Goal: Use online tool/utility: Use online tool/utility

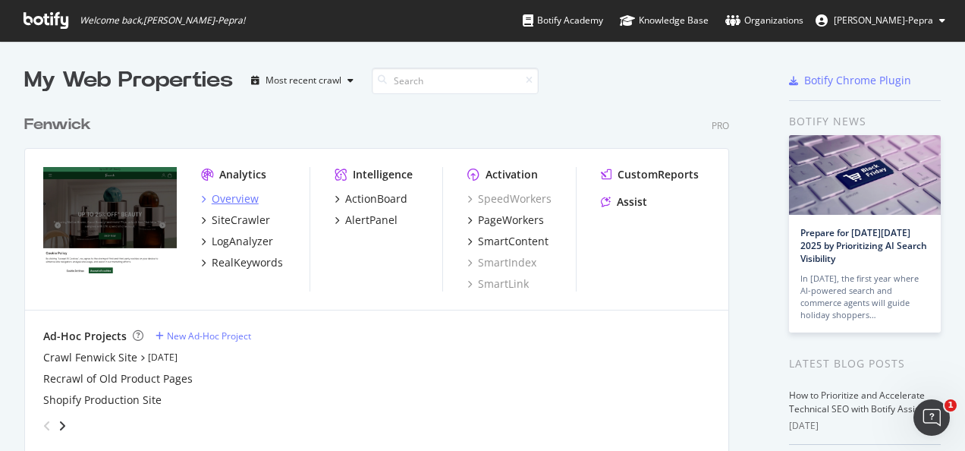
click at [237, 196] on div "Overview" at bounding box center [235, 198] width 47 height 15
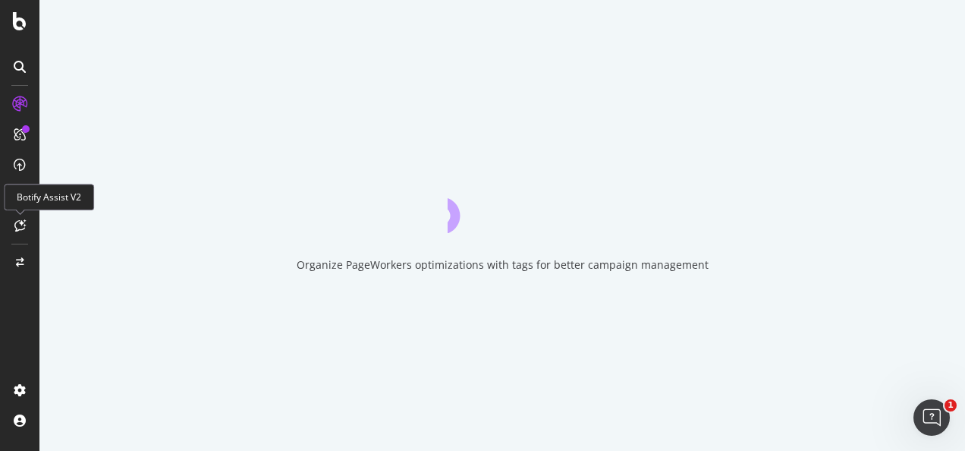
click at [18, 223] on icon at bounding box center [19, 225] width 11 height 12
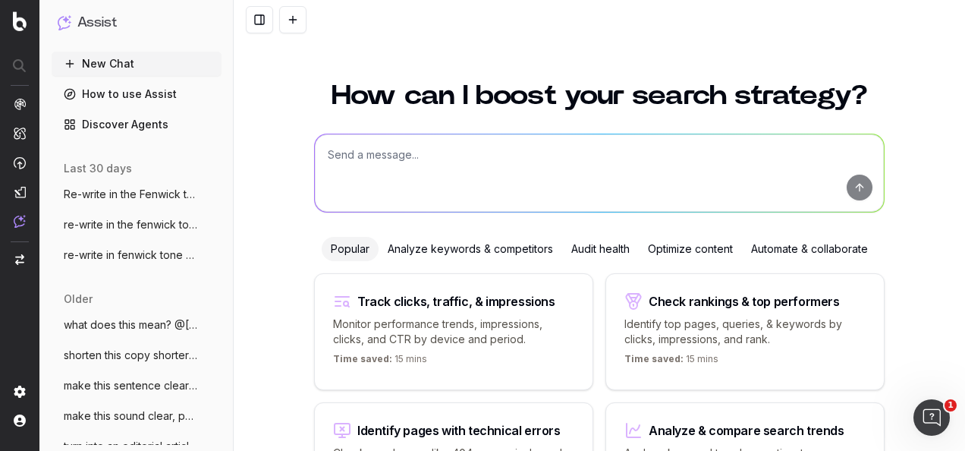
click at [675, 248] on div "Optimize content" at bounding box center [690, 249] width 103 height 24
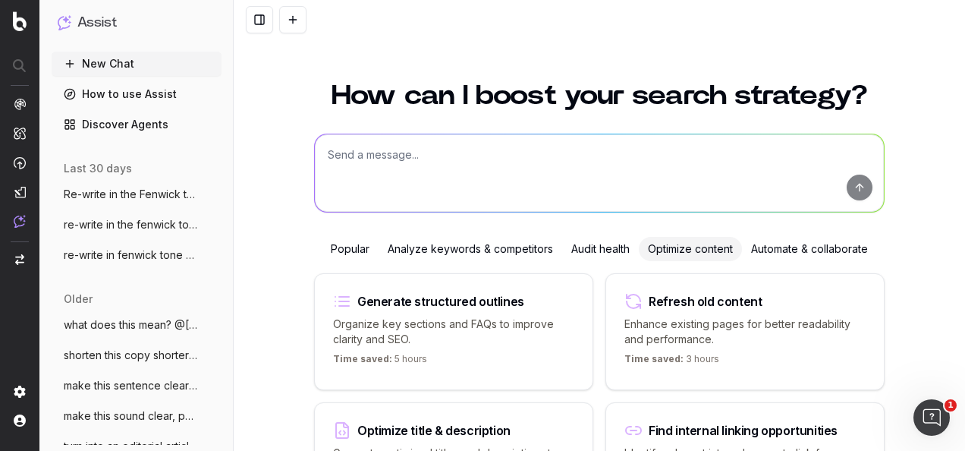
click at [451, 171] on textarea at bounding box center [599, 172] width 569 height 77
paste textarea "L: Ips dolo si ame conse? A: 9 elit S: Doeiu tempor inc utlabor etd magna, ali …"
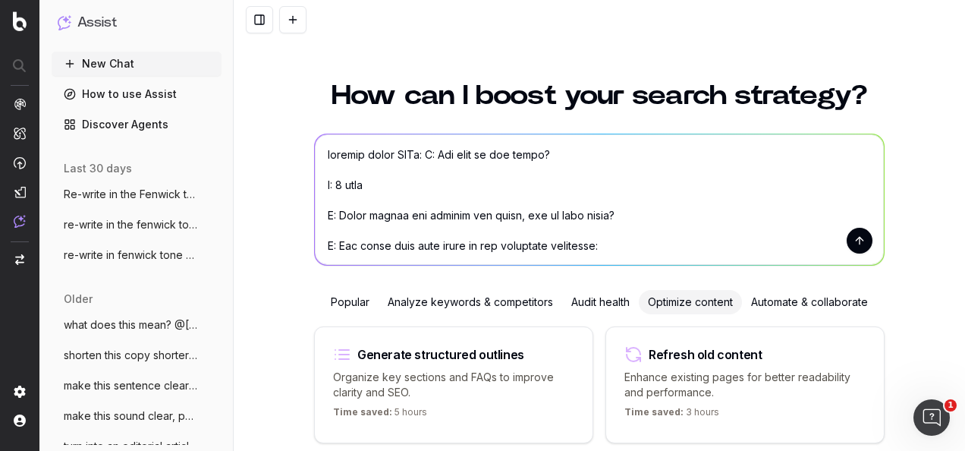
type textarea "loremip dolor SITa: C: Adi elit se doe tempo? I: 6 utla E: Dolor magnaa eni adm…"
click at [850, 242] on button "submit" at bounding box center [860, 241] width 26 height 26
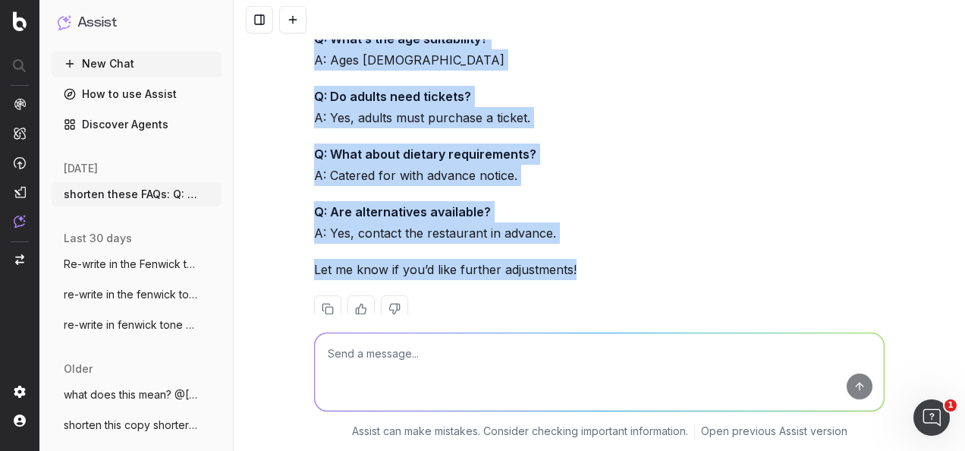
scroll to position [1604, 0]
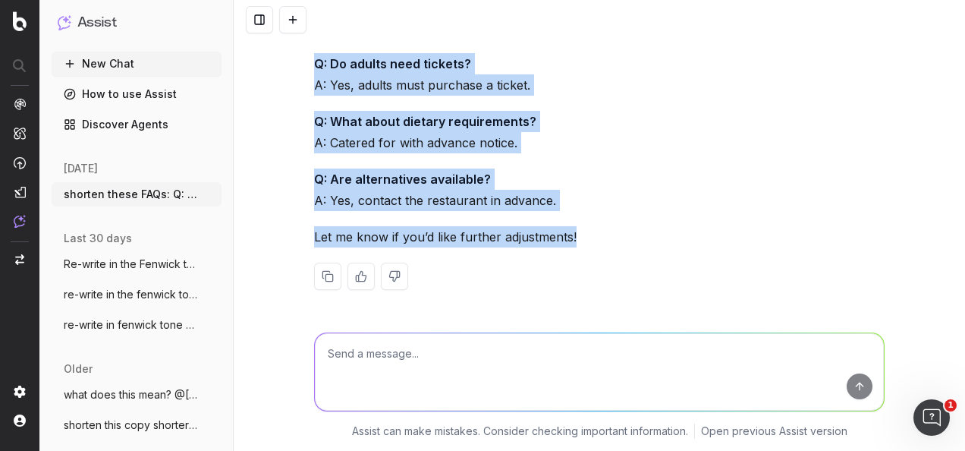
drag, startPoint x: 308, startPoint y: 137, endPoint x: 573, endPoint y: 206, distance: 273.5
copy div "Q: How long is the event? A: 1 hour Q: Where and when is the event? A: [GEOGRAP…"
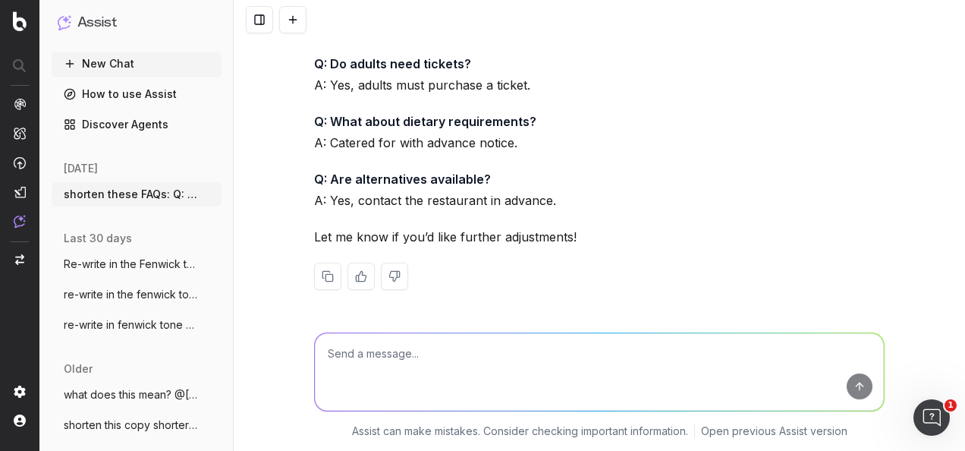
click at [545, 360] on textarea at bounding box center [599, 371] width 569 height 77
paste textarea "Q: Can adults attend without purchasing a ticket? A: Adults must purchase a tic…"
type textarea "shorten this copy: Q: Can adults attend without purchasing a ticket? A: Adults …"
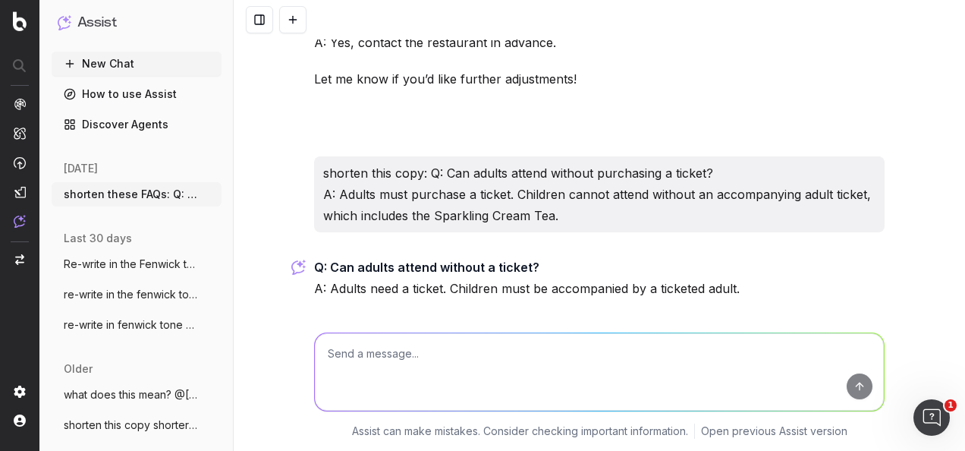
scroll to position [1814, 0]
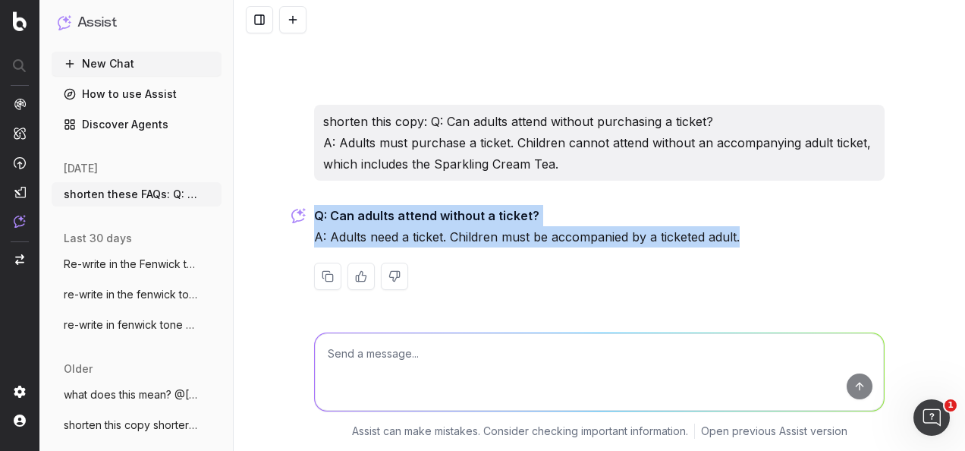
drag, startPoint x: 741, startPoint y: 237, endPoint x: 309, endPoint y: 216, distance: 432.3
click at [314, 216] on p "Q: Can adults attend without a ticket? A: Adults need a ticket. Children must b…" at bounding box center [599, 226] width 571 height 42
copy p "Q: Can adults attend without a ticket? A: Adults need a ticket. Children must b…"
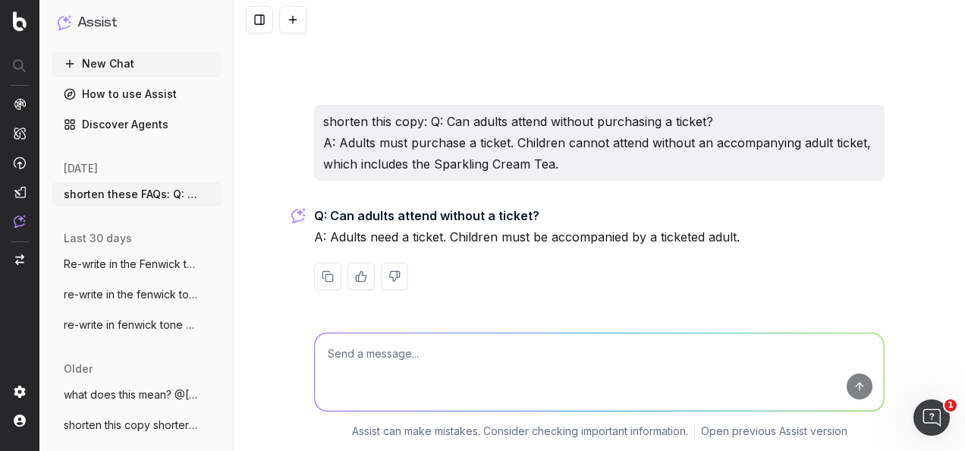
click at [540, 361] on textarea at bounding box center [599, 371] width 569 height 77
paste textarea "Q: How long is the event? A:1 hour Q: Where and when is the event? A: Newcastle…"
type textarea "condense into less questions and answers: Q: How long is the event? A:1 hour Q:…"
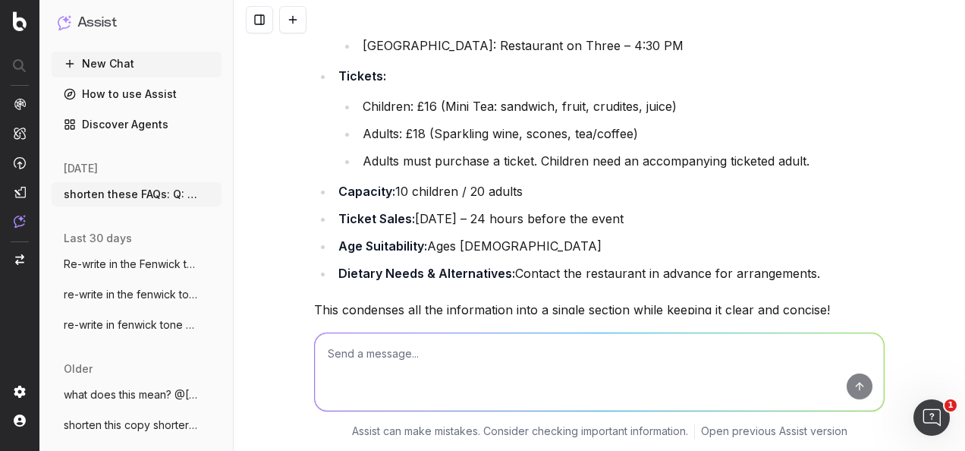
scroll to position [2761, 0]
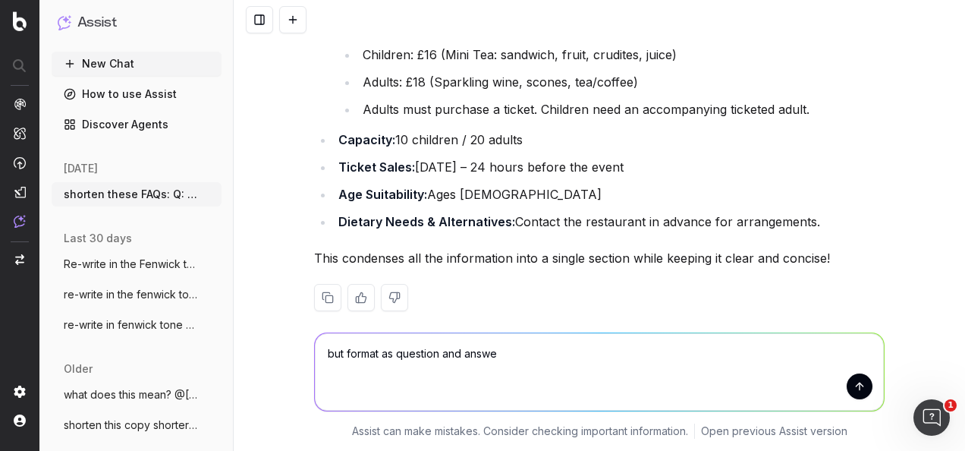
type textarea "but format as question and answer"
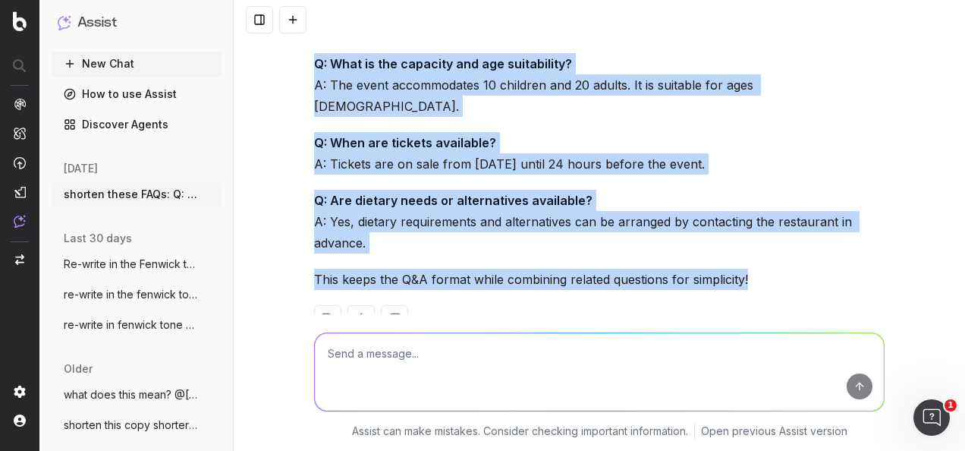
scroll to position [3344, 0]
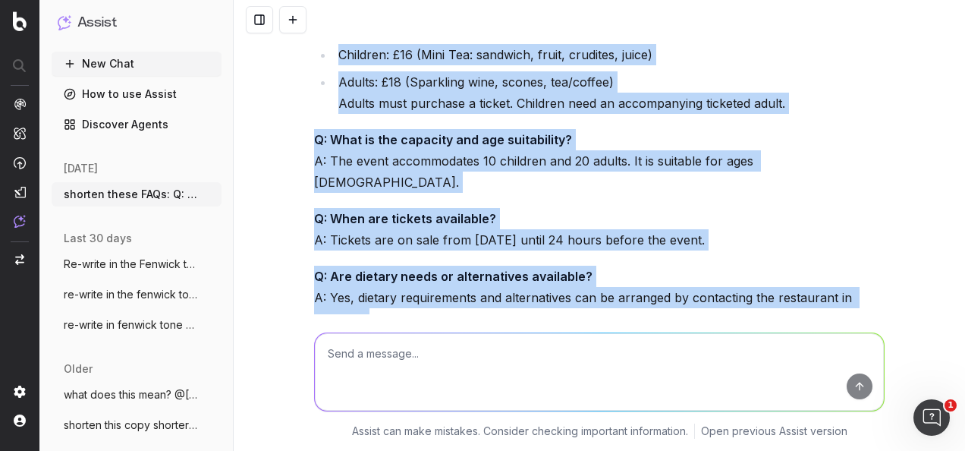
drag, startPoint x: 307, startPoint y: 178, endPoint x: 750, endPoint y: 281, distance: 454.3
copy div "Q: What are the event details? A: The event lasts 1 hour and will take place at…"
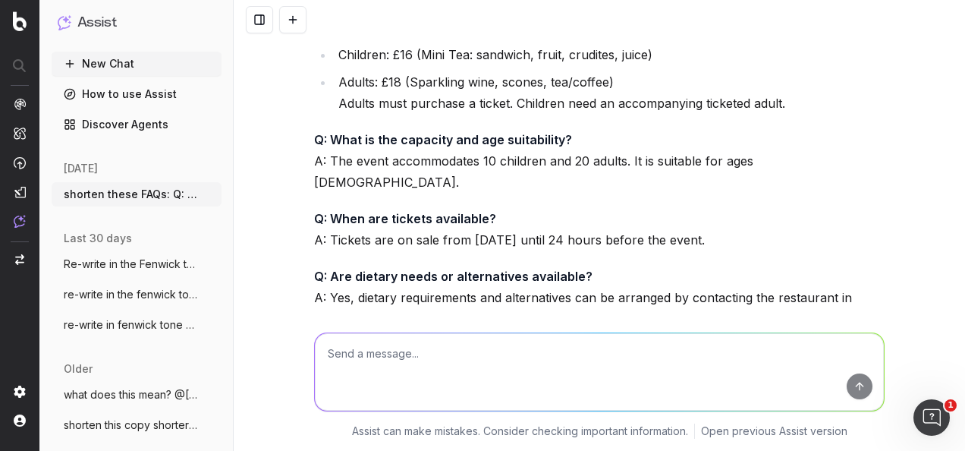
click at [516, 395] on textarea at bounding box center [599, 371] width 569 height 77
type textarea "R"
paste textarea "Full pub menu and bar open for booked tables at Fenwick. There will be three bo…"
type textarea "re-write in the fenwick tone of voice: Full pub menu and bar open for booked ta…"
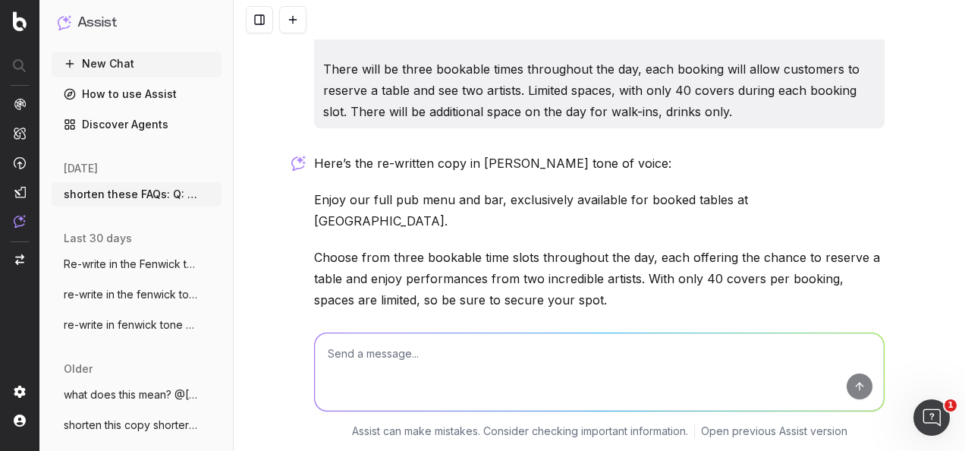
scroll to position [3805, 0]
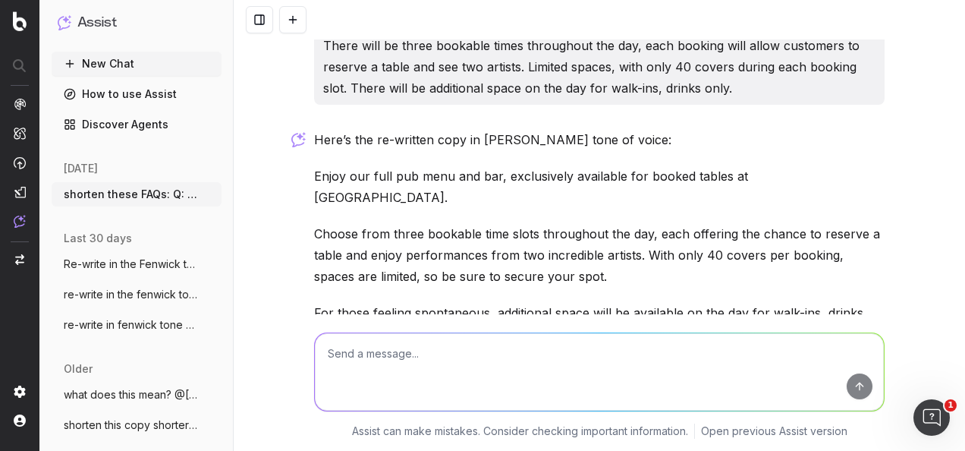
drag, startPoint x: 309, startPoint y: 112, endPoint x: 395, endPoint y: 244, distance: 157.9
click at [395, 244] on div "Here’s the re-written copy in Fenwick's tone of voice: Enjoy our full pub menu …" at bounding box center [599, 302] width 571 height 346
copy div "Enjoy our full pub menu and bar, exclusively available for booked tables at Fen…"
click at [577, 364] on textarea at bounding box center [599, 371] width 569 height 77
paste textarea "Slot 1 (12:00 – 1:30pm) Performance 1: 12:30–12:50 Performance 2: 1:00–1:20 Slo…"
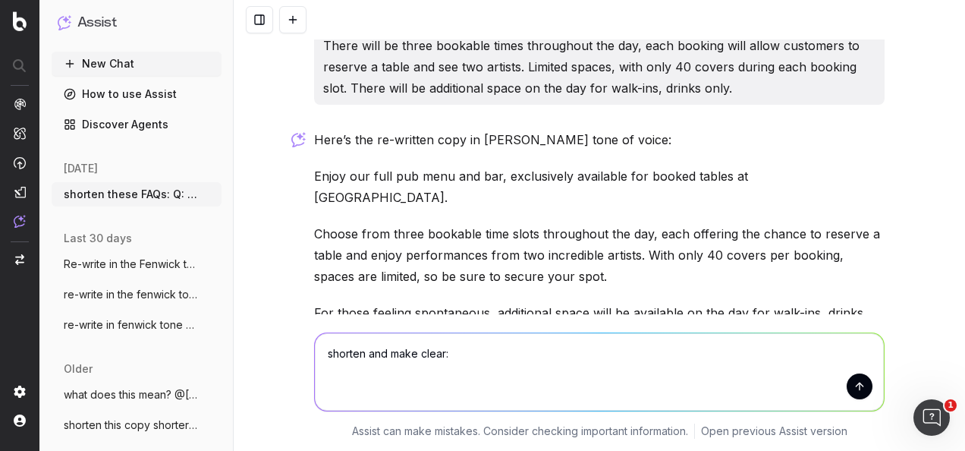
type textarea "shorten and make clear: Slot 1 (12:00 – 1:30pm) Performance 1: 12:30–12:50 Perf…"
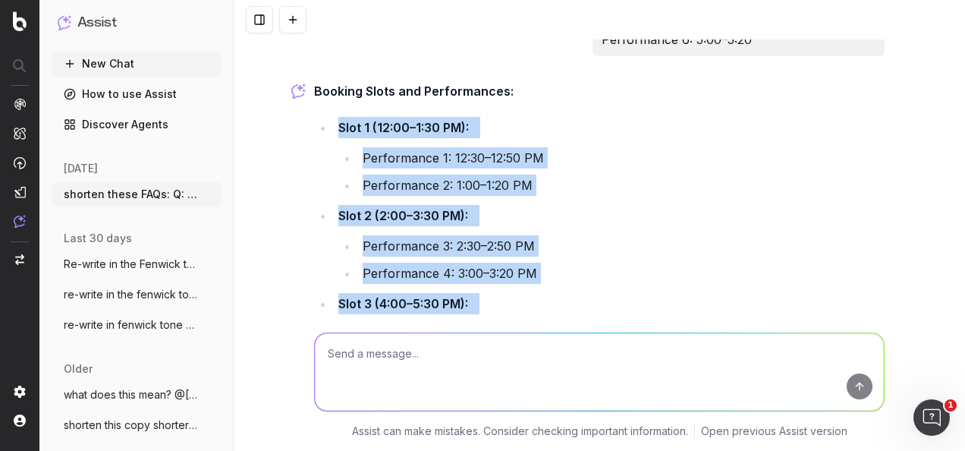
scroll to position [4625, 0]
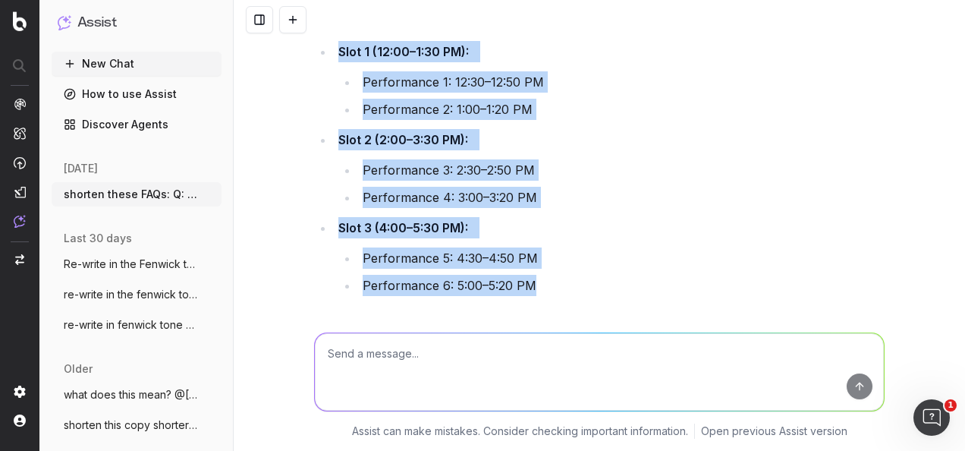
drag, startPoint x: 332, startPoint y: 192, endPoint x: 541, endPoint y: 194, distance: 208.7
click at [541, 194] on ul "Slot 1 (12:00–1:30 PM): Performance 1: 12:30–12:50 PM Performance 2: 1:00–1:20 …" at bounding box center [599, 168] width 571 height 255
copy ul "Slot 1 (12:00–1:30 PM): Performance 1: 12:30–12:50 PM Performance 2: 1:00–1:20 …"
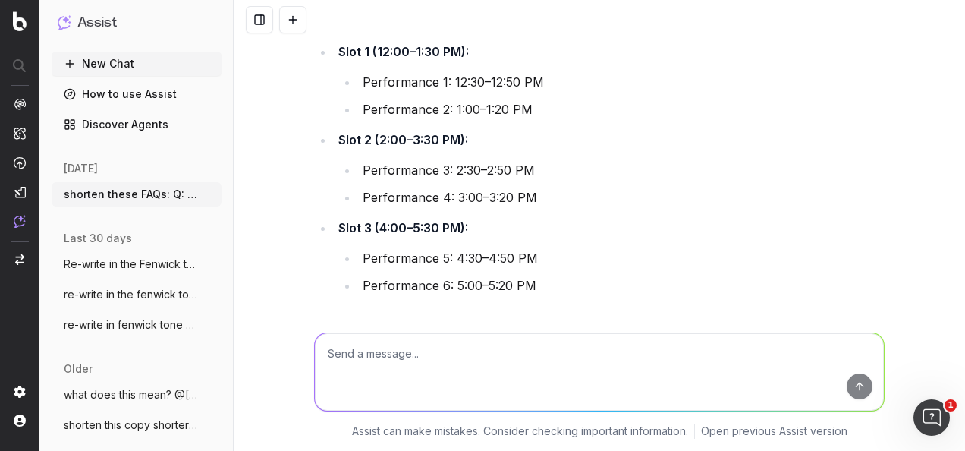
click at [571, 360] on textarea at bounding box center [599, 371] width 569 height 77
type textarea "R"
paste textarea "In-Store Live Music & Workshops: In collaboration with Generator, Fenwick will …"
type textarea "remove mention of workshop copy: In-Store Live Music & Workshops: In collaborat…"
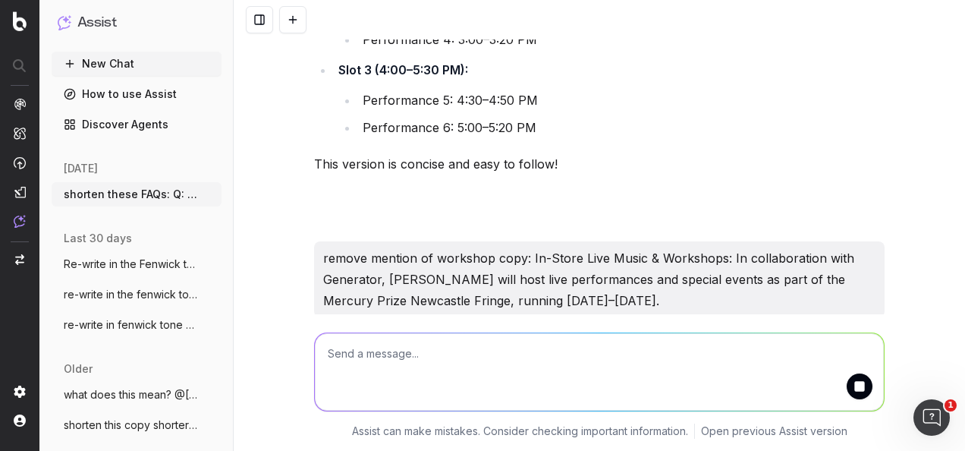
scroll to position [4834, 0]
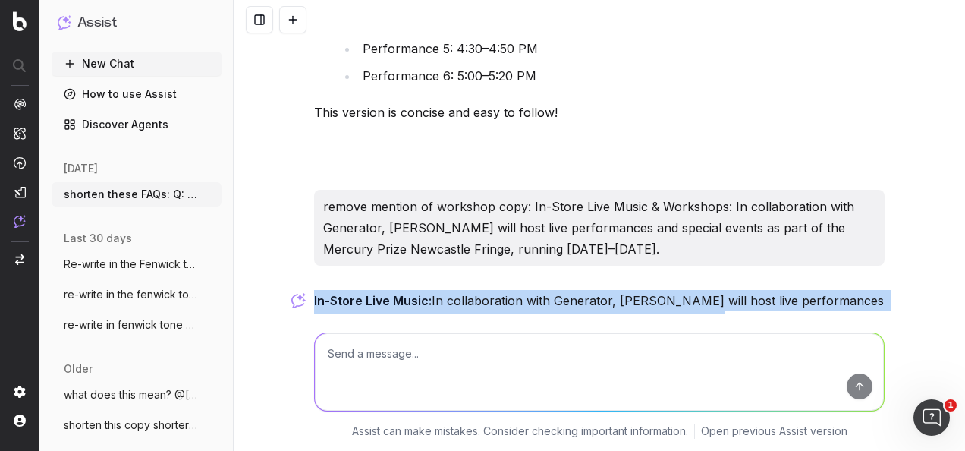
drag, startPoint x: 671, startPoint y: 237, endPoint x: 306, endPoint y: 212, distance: 365.8
copy p "In-Store Live Music: In collaboration with Generator, Fenwick will host live pe…"
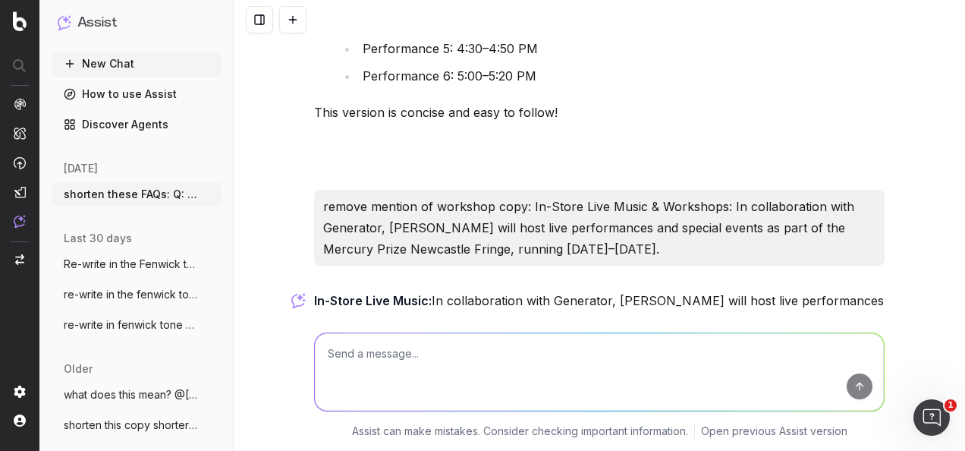
click at [417, 366] on textarea at bounding box center [599, 371] width 569 height 77
paste textarea "Buy beauty for less. Shop favourites from Tom Ford, Molton Brown and more."
type textarea "re-write in the fenwick tone of voice: Buy beauty for less. Shop favourites fro…"
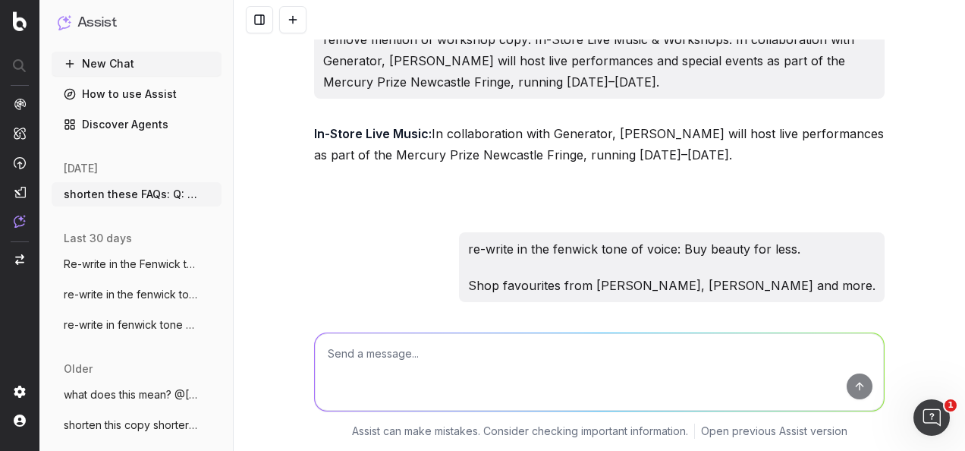
scroll to position [5053, 0]
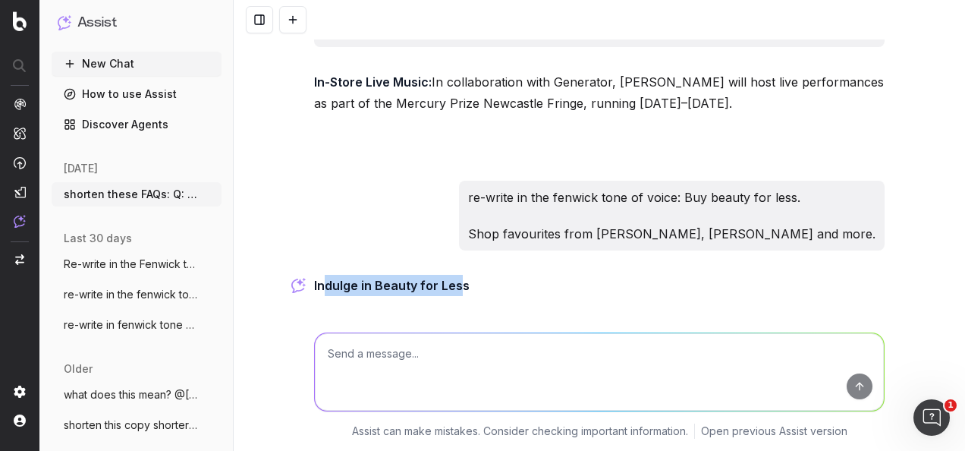
drag, startPoint x: 456, startPoint y: 203, endPoint x: 317, endPoint y: 198, distance: 139.0
click at [317, 278] on strong "Indulge in Beauty for Less" at bounding box center [392, 285] width 156 height 15
drag, startPoint x: 317, startPoint y: 198, endPoint x: 528, endPoint y: 215, distance: 211.6
click at [439, 278] on strong "Indulge in Beauty for Less" at bounding box center [392, 285] width 156 height 15
drag, startPoint x: 492, startPoint y: 203, endPoint x: 306, endPoint y: 200, distance: 186.0
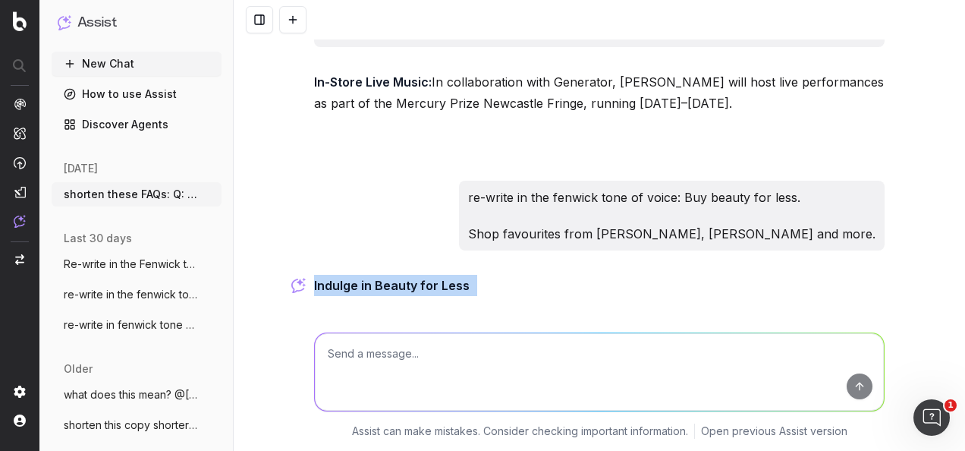
copy p "Indulge in Beauty for Less"
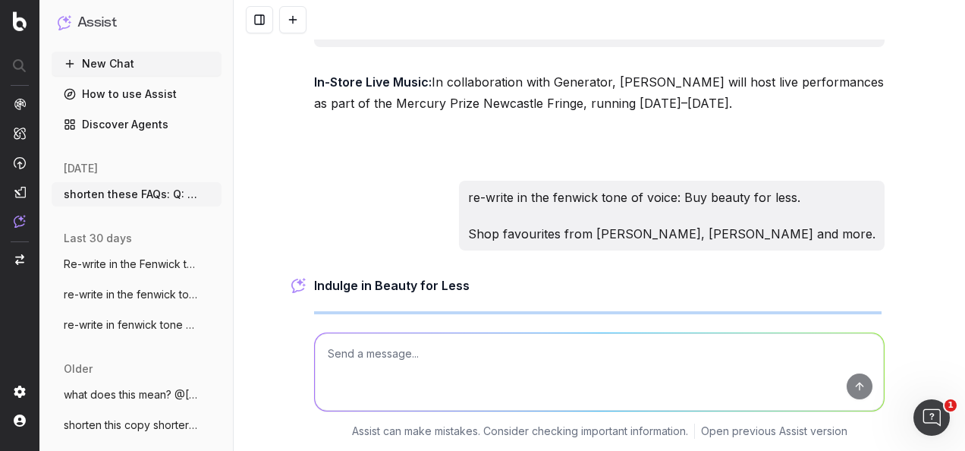
drag, startPoint x: 842, startPoint y: 235, endPoint x: 296, endPoint y: 234, distance: 546.4
click at [296, 234] on div "shorten these FAQs: Q: How long is the event? A: 1 hour Q: Which stores are hos…" at bounding box center [600, 225] width 732 height 451
copy p "Discover your favourites from Tom Ford, Molton Brown, and more—all at irresisti…"
click at [445, 375] on textarea at bounding box center [599, 371] width 569 height 77
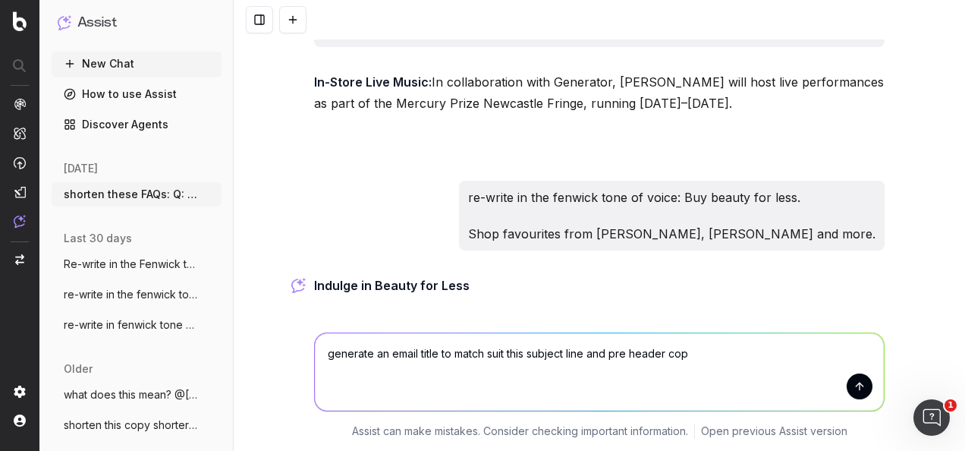
type textarea "generate an email title to match suit this subject line and pre header copy"
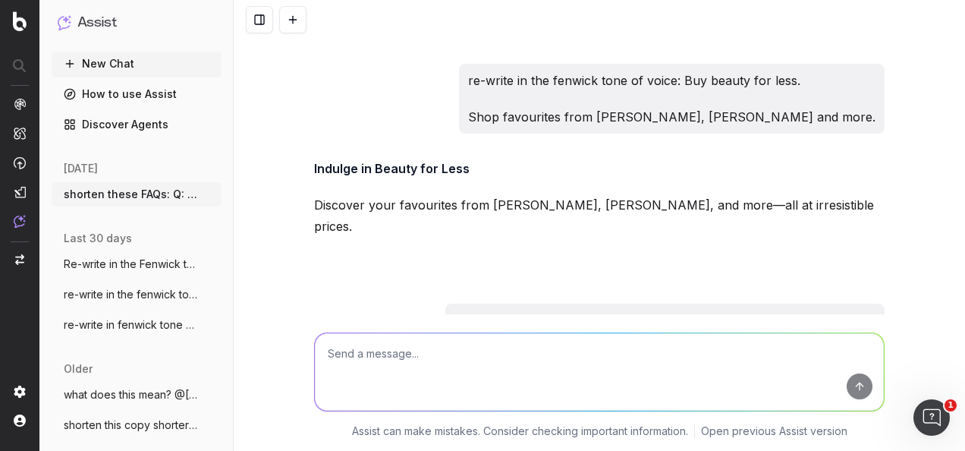
scroll to position [5068, 0]
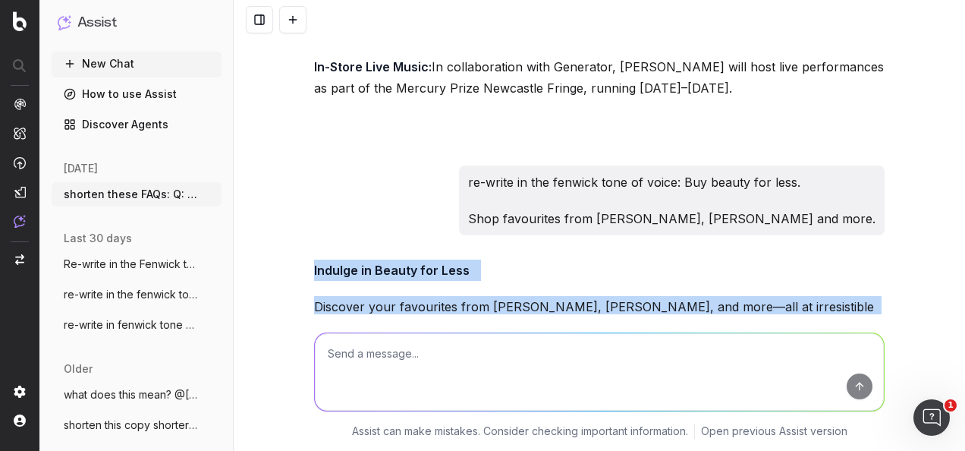
drag, startPoint x: 836, startPoint y: 222, endPoint x: 308, endPoint y: 190, distance: 529.2
click at [314, 260] on div "Indulge in Beauty for Less Discover your favourites from Tom Ford, Molton Brown…" at bounding box center [599, 333] width 571 height 146
copy div "Indulge in Beauty for Less Discover your favourites from Tom Ford, Molton Brown…"
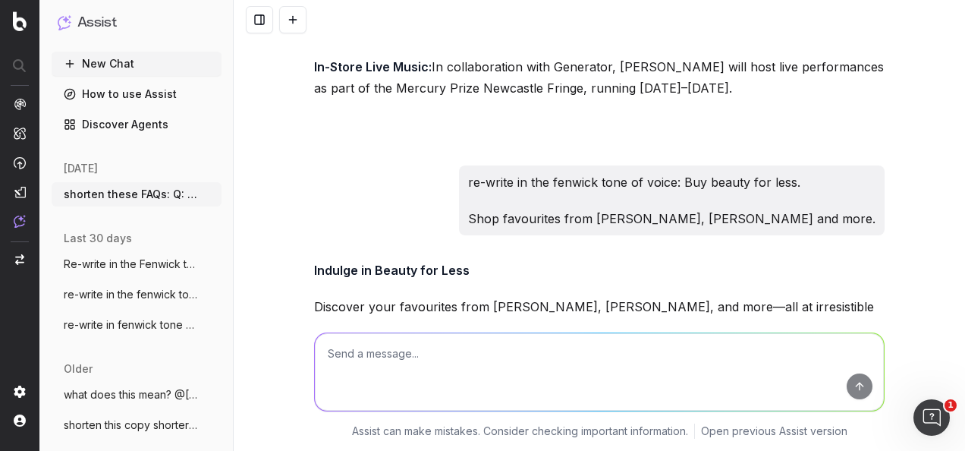
click at [593, 371] on textarea at bounding box center [599, 371] width 569 height 77
paste textarea "Indulge in Beauty for Less Discover your favourites from Tom Ford, Molton Brown…"
type textarea "Indulge in Beauty for Less Discover your favourites from Tom Ford, Molton Brown…"
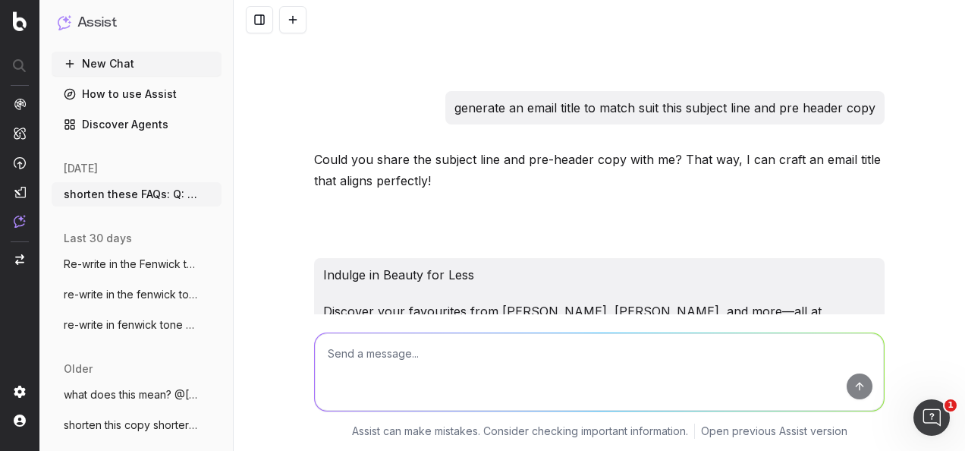
scroll to position [5402, 0]
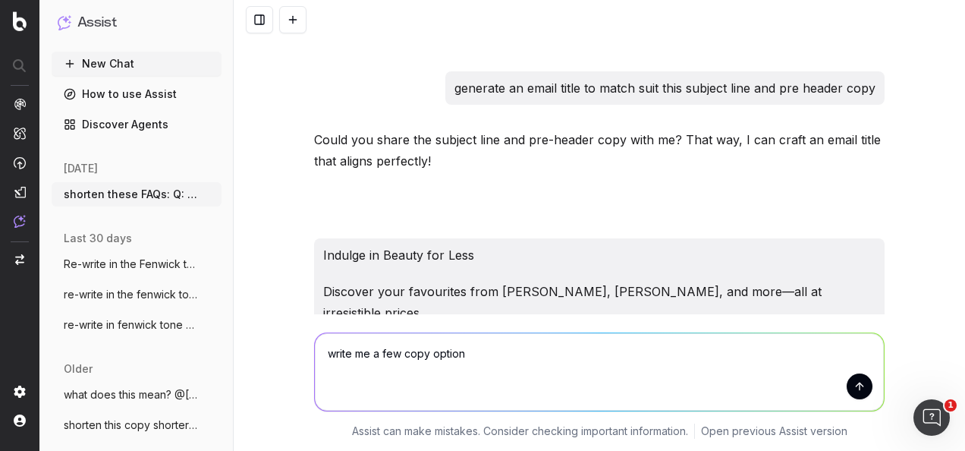
type textarea "write me a few copy options"
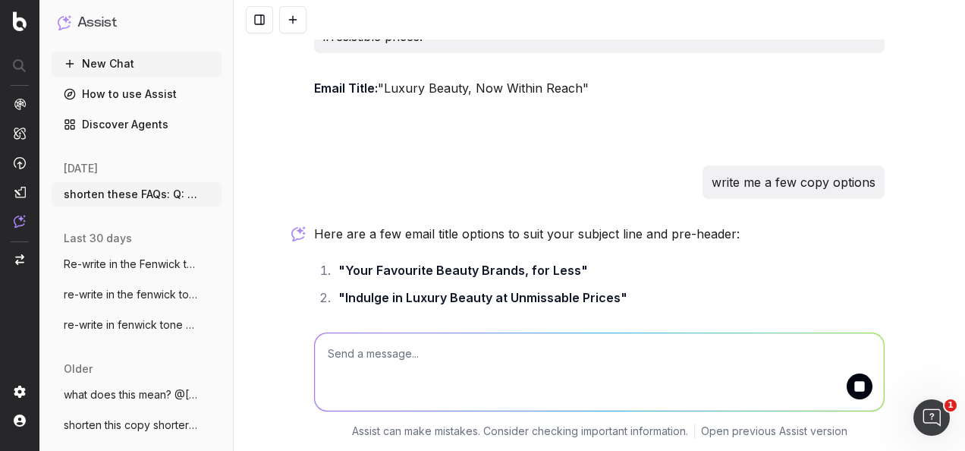
scroll to position [5730, 0]
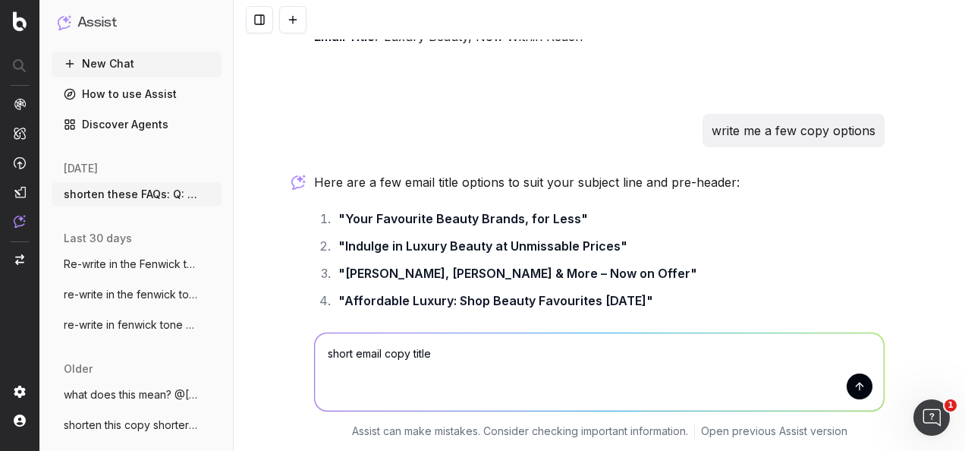
type textarea "short email copy titles"
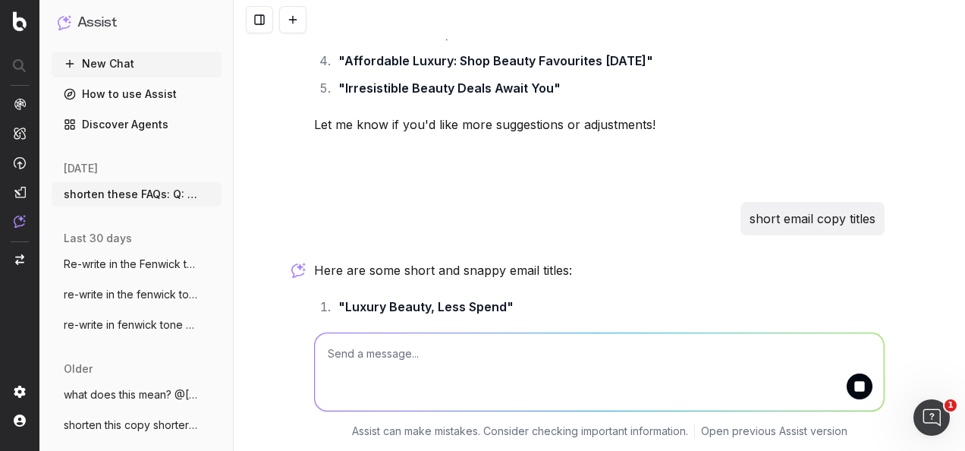
scroll to position [6058, 0]
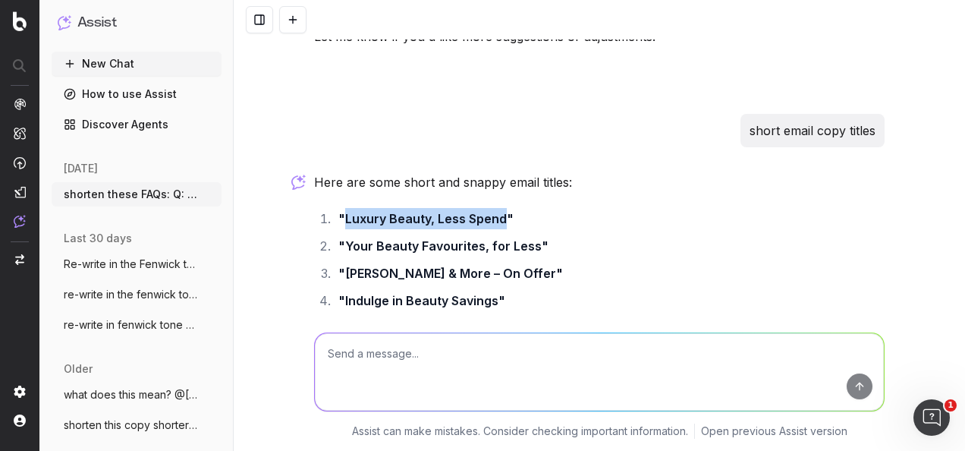
drag, startPoint x: 498, startPoint y: 88, endPoint x: 339, endPoint y: 87, distance: 158.6
click at [339, 211] on strong ""Luxury Beauty, Less Spend"" at bounding box center [425, 218] width 175 height 15
click at [487, 293] on strong ""Indulge in Beauty Savings"" at bounding box center [421, 300] width 167 height 15
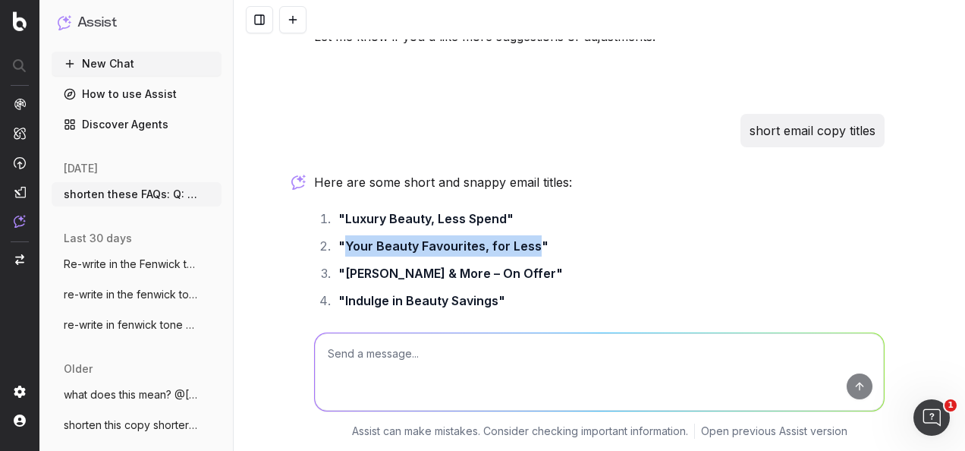
drag, startPoint x: 531, startPoint y: 118, endPoint x: 338, endPoint y: 120, distance: 192.8
click at [338, 238] on strong ""Your Beauty Favourites, for Less"" at bounding box center [443, 245] width 210 height 15
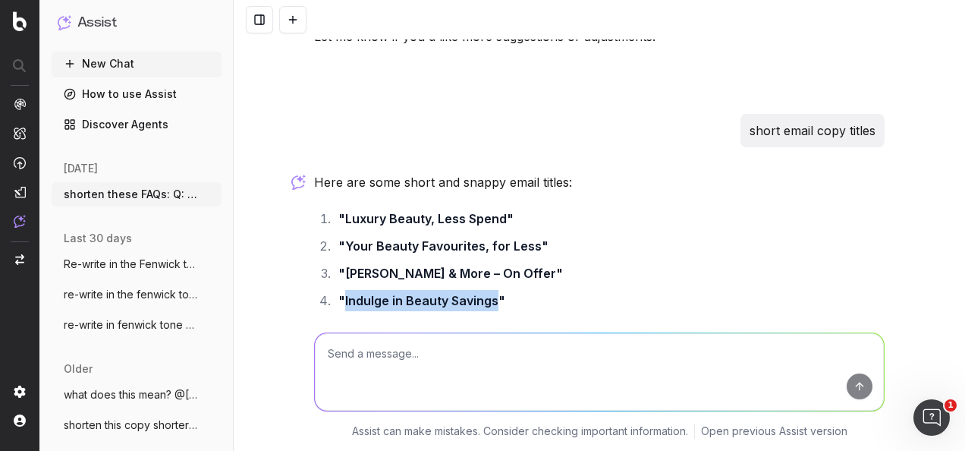
drag, startPoint x: 490, startPoint y: 175, endPoint x: 338, endPoint y: 165, distance: 152.1
click at [338, 293] on strong ""Indulge in Beauty Savings"" at bounding box center [421, 300] width 167 height 15
click at [584, 355] on textarea at bounding box center [599, 371] width 569 height 77
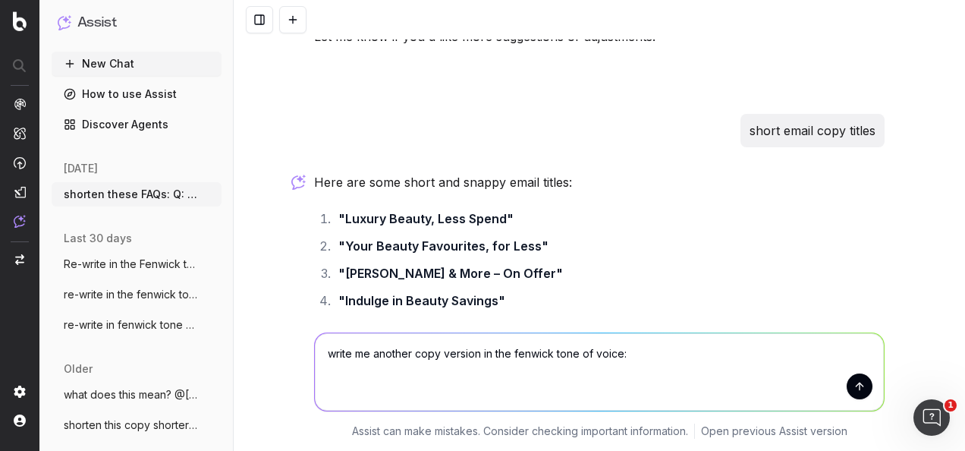
paste textarea "Subject Line Indulge in Beauty for Less Preview Text Discover your favourites f…"
type textarea "write me another copy version in the fenwick tone of voice: Subject Line Indulg…"
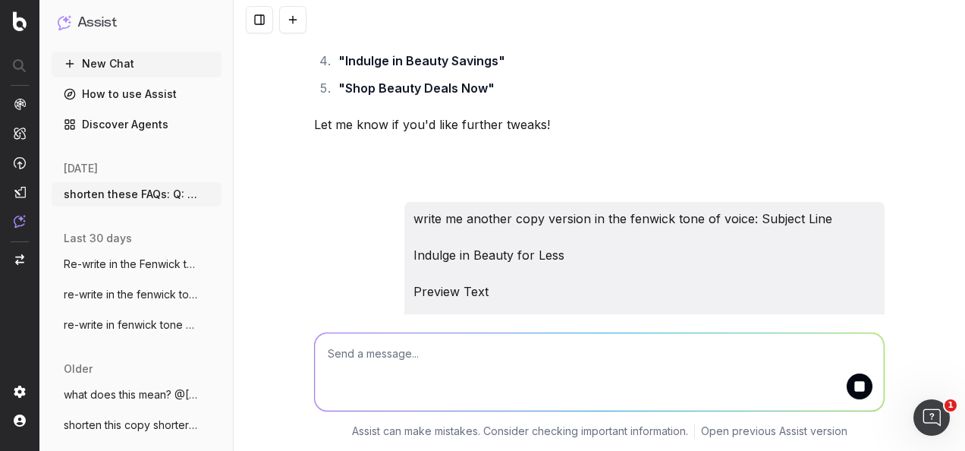
scroll to position [6370, 0]
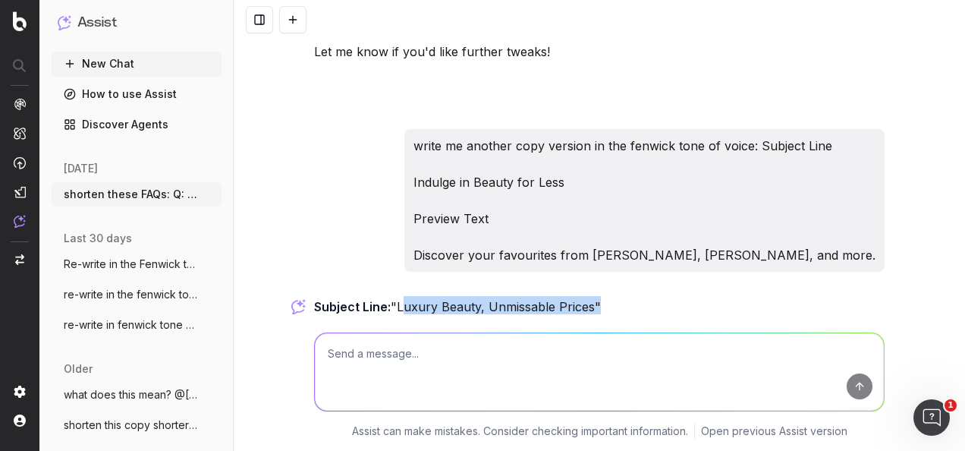
drag, startPoint x: 587, startPoint y: 179, endPoint x: 392, endPoint y: 178, distance: 195.8
click at [392, 296] on p "Subject Line: "Luxury Beauty, Unmissable Prices"" at bounding box center [599, 306] width 571 height 21
drag, startPoint x: 398, startPoint y: 217, endPoint x: 332, endPoint y: 244, distance: 70.5
click at [332, 332] on p "Preview Text: "Shop iconic favourites from Tom Ford, Molton Brown, and more—exc…" at bounding box center [599, 353] width 571 height 42
click at [498, 360] on textarea at bounding box center [599, 371] width 569 height 77
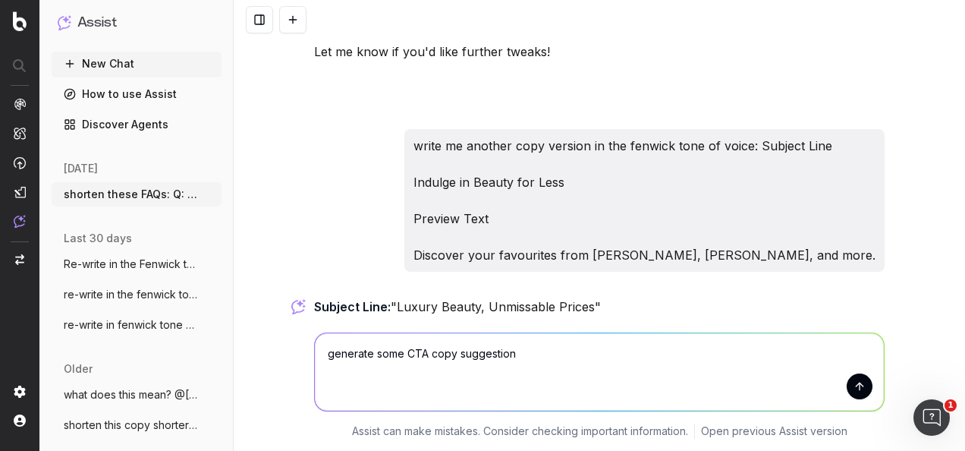
type textarea "generate some CTA copy suggestions"
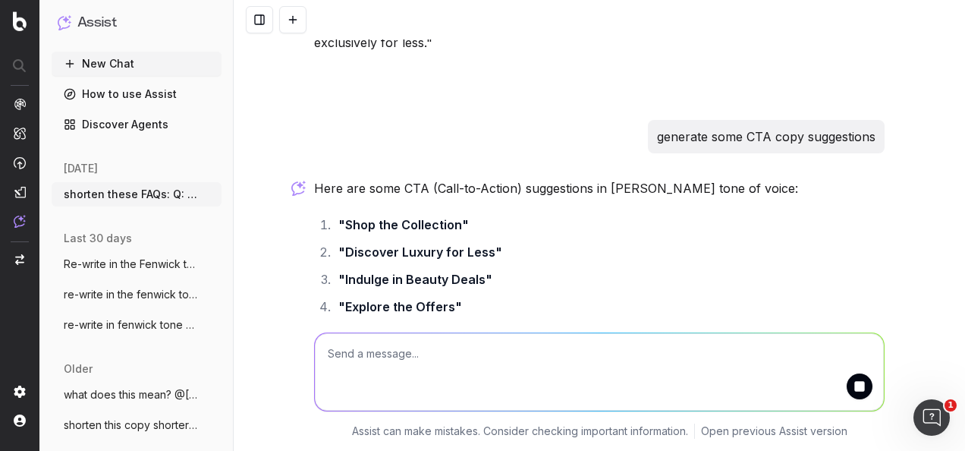
scroll to position [6780, 0]
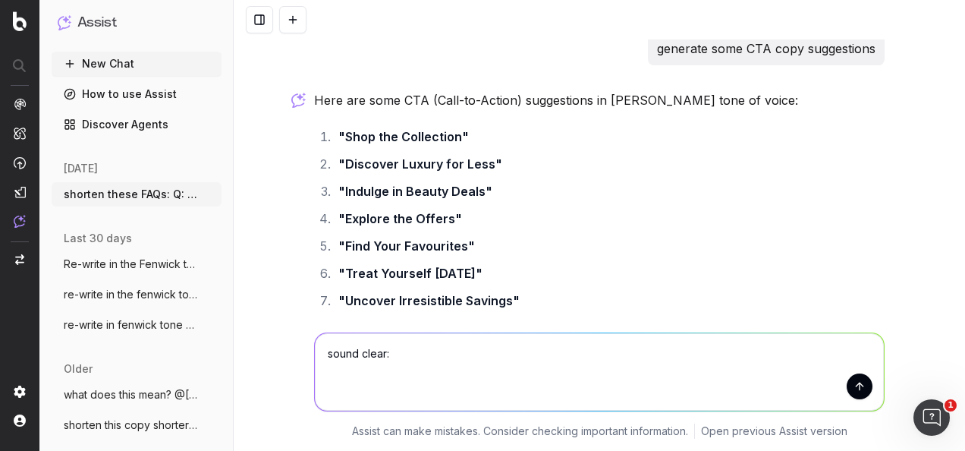
paste textarea "﻿CTA copy TBC as PLP link has is not in brief yet"
type textarea "sound clear: ﻿CTA copy TBC as PLP link has is not in brief yet"
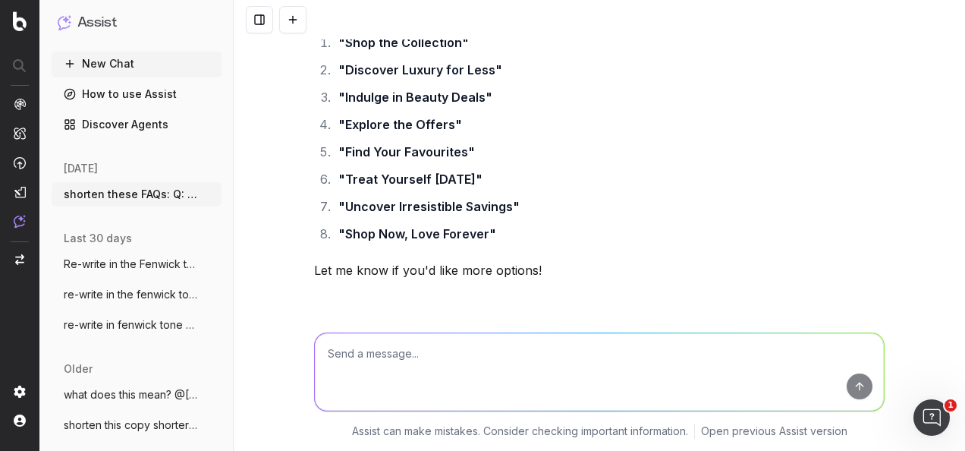
scroll to position [6926, 0]
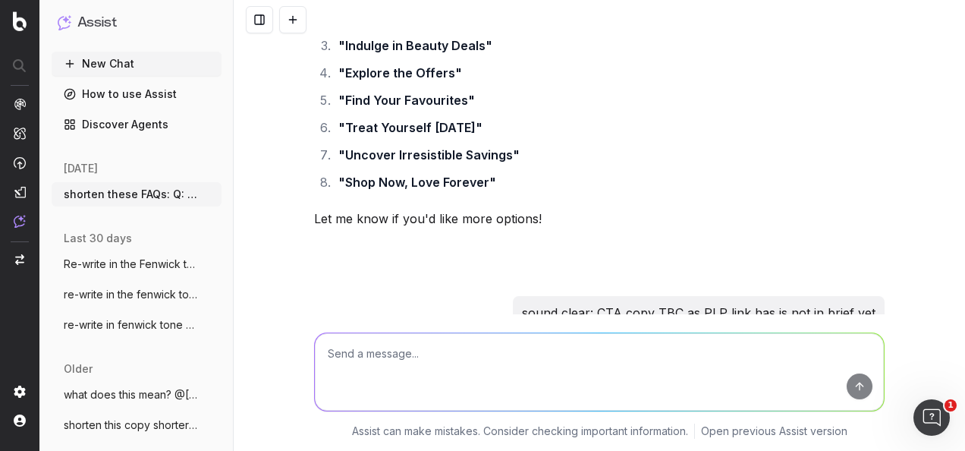
drag, startPoint x: 703, startPoint y: 235, endPoint x: 314, endPoint y: 236, distance: 388.6
click at [314, 357] on strong ""CTA copy will be finalized once the PLP link is provided in the brief."" at bounding box center [519, 364] width 411 height 15
click at [430, 358] on textarea at bounding box center [599, 371] width 569 height 77
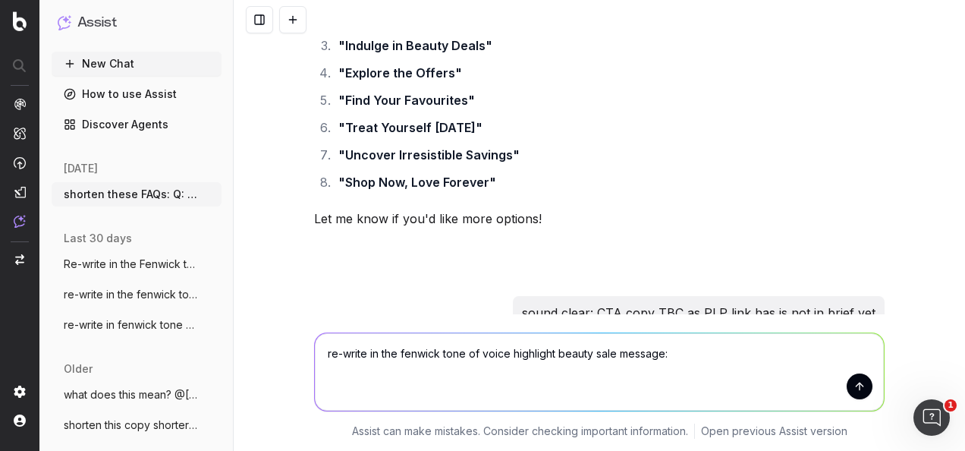
paste textarea "Re-stock your beauty bag with these beauty favourites for less. From luxurious …"
type textarea "re-write in the fenwick tone of voice highlight beauty sale message: Re-stock y…"
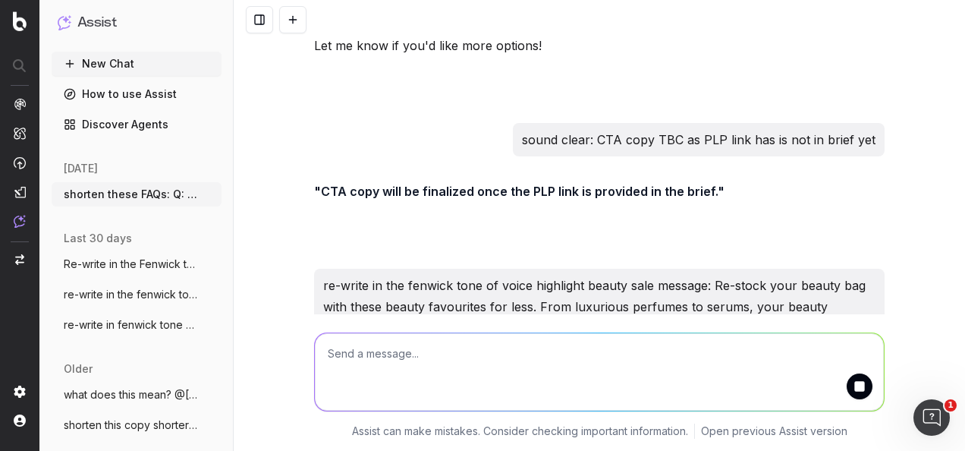
scroll to position [7172, 0]
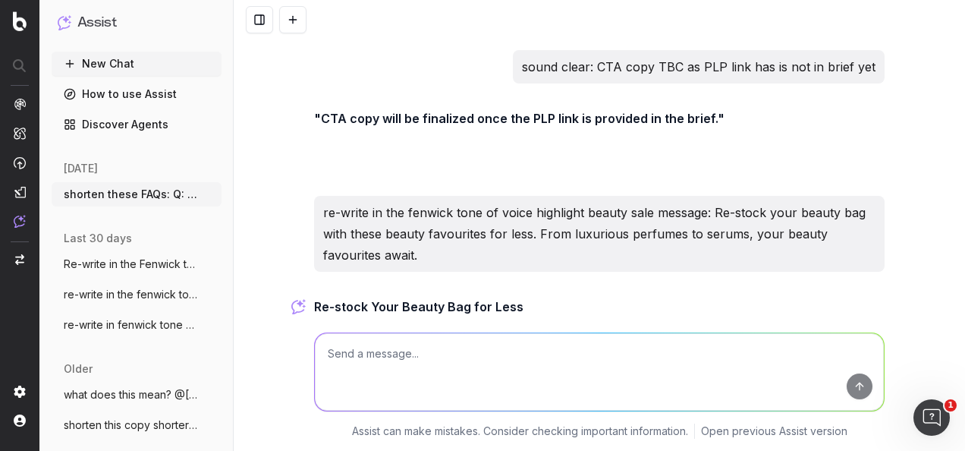
drag, startPoint x: 435, startPoint y: 235, endPoint x: 305, endPoint y: 220, distance: 130.6
click at [427, 365] on textarea at bounding box center [599, 371] width 569 height 77
paste textarea "From indulgent perfumes to must-have serums, your favourite beauty essentials a…"
type textarea "expand on this a bit: From indulgent perfumes to must-have serums, your favouri…"
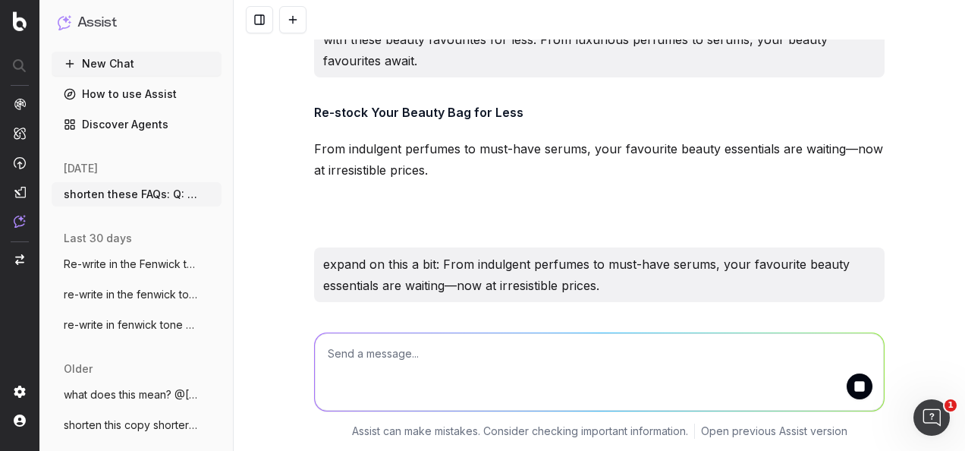
scroll to position [7418, 0]
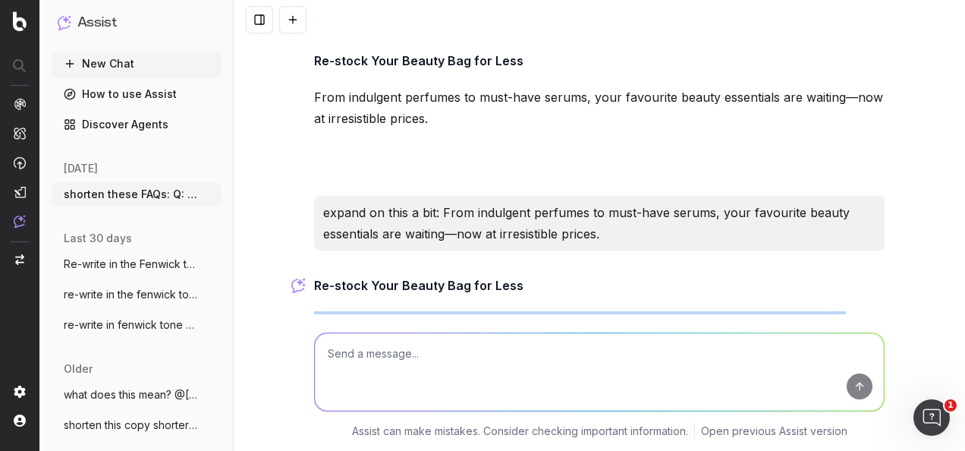
drag, startPoint x: 755, startPoint y: 238, endPoint x: 303, endPoint y: 194, distance: 454.5
click at [351, 343] on textarea at bounding box center [599, 371] width 569 height 77
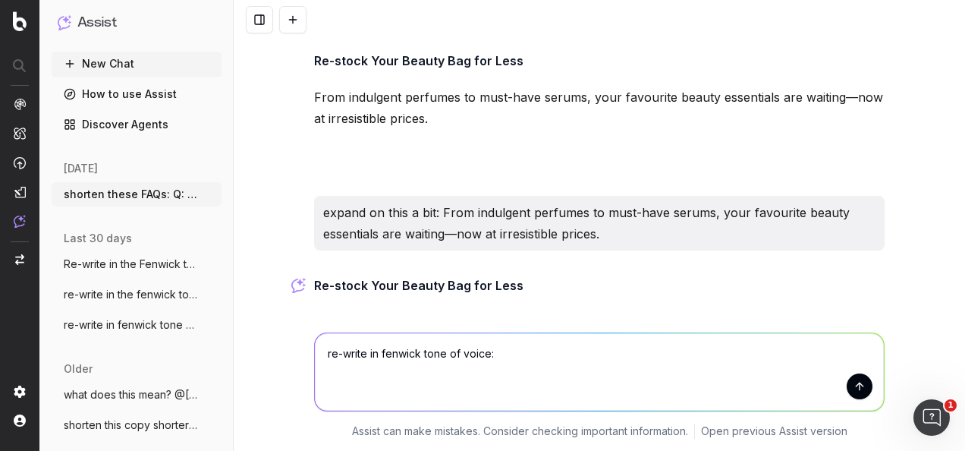
paste textarea "From indulgent perfumes to transformative serums, discover a curated selection …"
type textarea "re-write in fenwick tone of voice: From indulgent perfumes to transformative se…"
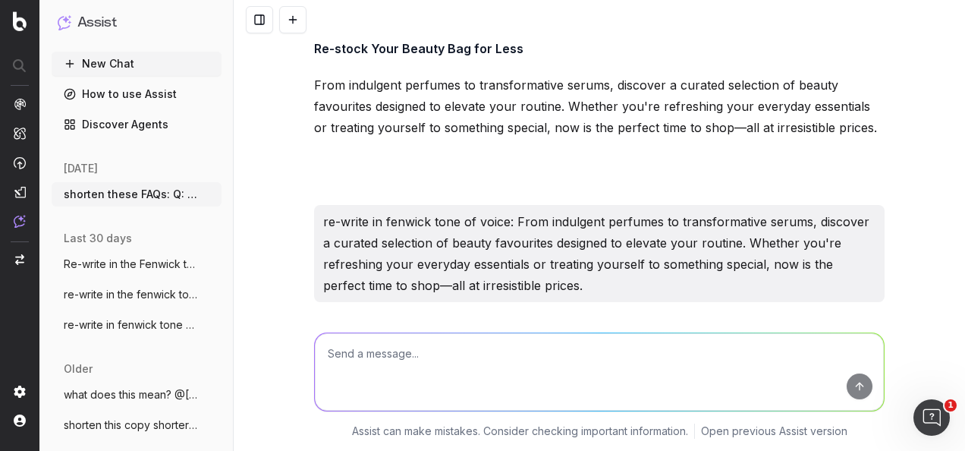
scroll to position [7706, 0]
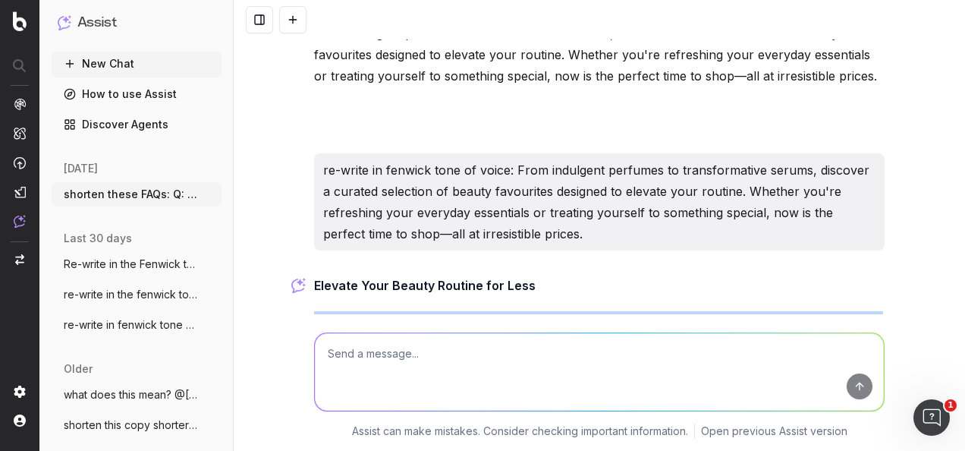
drag, startPoint x: 654, startPoint y: 238, endPoint x: 307, endPoint y: 192, distance: 350.6
click at [478, 360] on textarea at bounding box center [599, 371] width 569 height 77
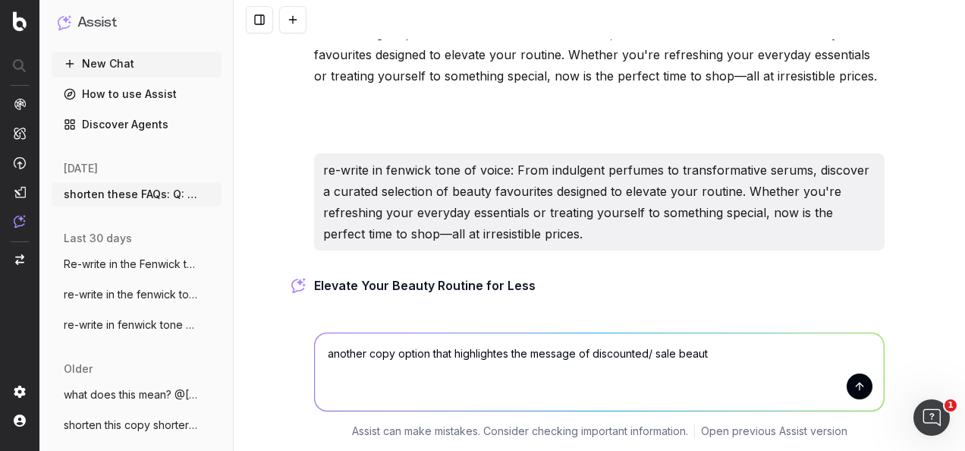
type textarea "another copy option that highlightes the message of discounted/ sale beauty"
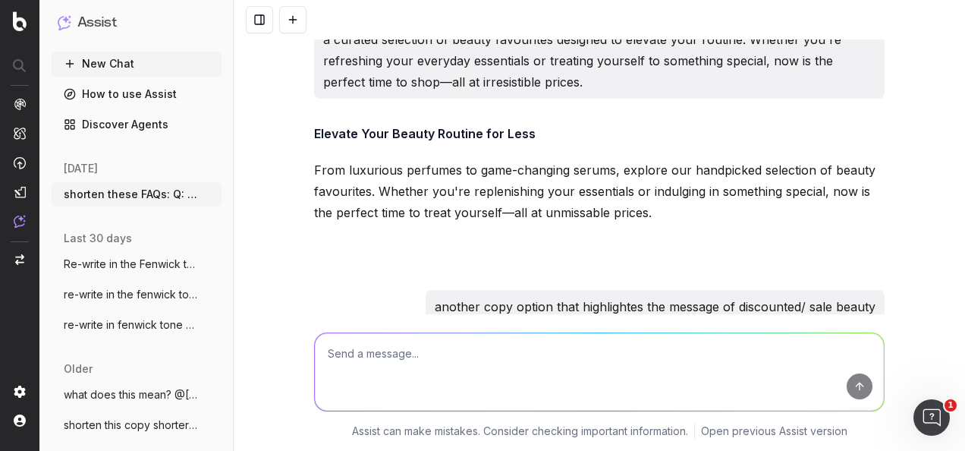
scroll to position [7931, 0]
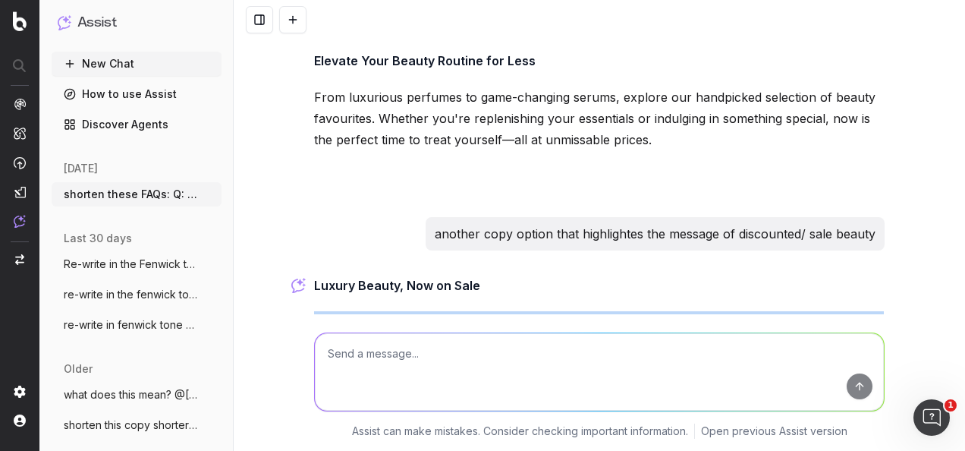
drag, startPoint x: 375, startPoint y: 235, endPoint x: 291, endPoint y: 200, distance: 90.2
click at [291, 200] on div "shorten these FAQs: Q: How long is the event? A: 1 hour Q: Which stores are hos…" at bounding box center [600, 225] width 732 height 451
click at [543, 338] on textarea at bounding box center [599, 371] width 569 height 77
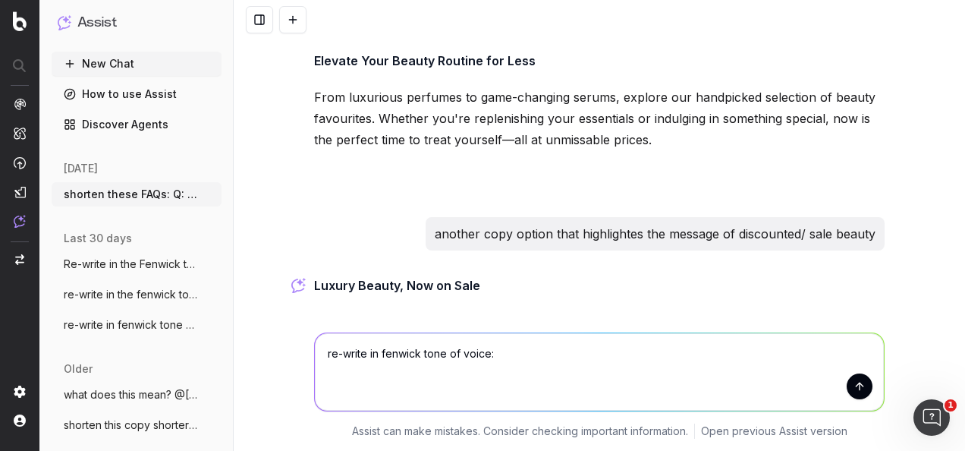
paste textarea "The Fenwick Food Hall will open after store hours to hold an evening of music a…"
type textarea "re-write in fenwick tone of voice: The Fenwick Food Hall will open after store …"
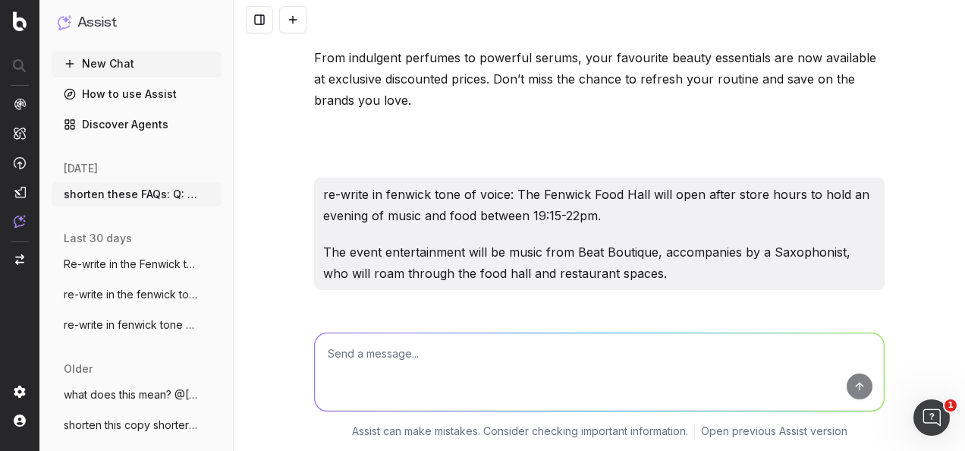
scroll to position [8271, 0]
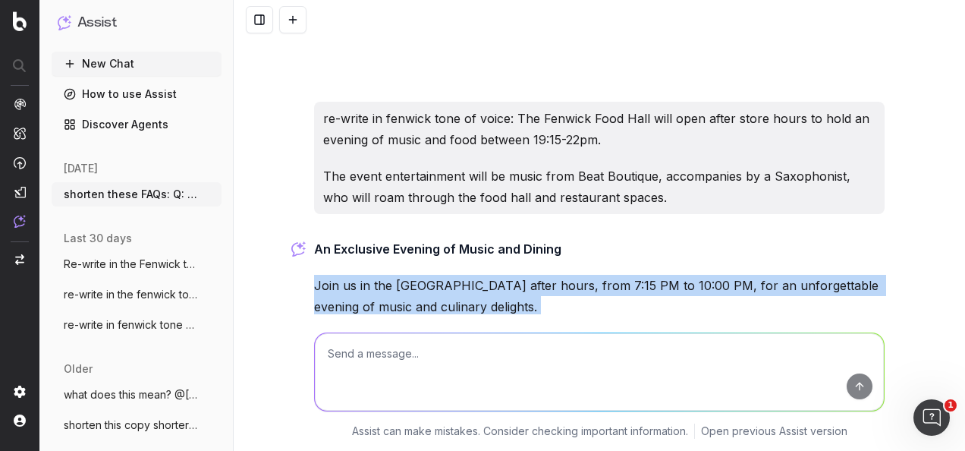
drag, startPoint x: 765, startPoint y: 237, endPoint x: 308, endPoint y: 159, distance: 463.5
click at [314, 238] on div "An Exclusive Evening of Music and Dining Join us in the Fenwick Food Hall after…" at bounding box center [599, 339] width 571 height 203
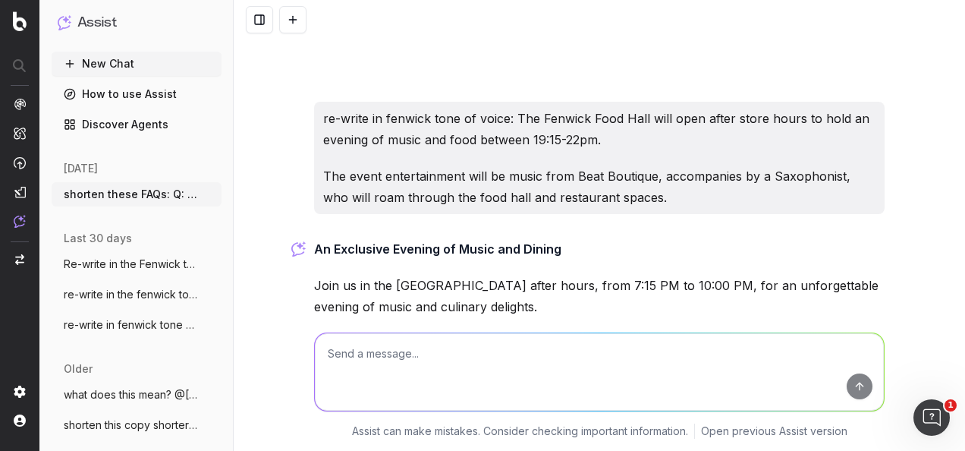
click at [642, 367] on textarea at bounding box center [599, 371] width 569 height 77
paste textarea "[BIO: The Beat Boutique As experienced selectors of multiple genres from classi…"
type textarea "condense into a summary: [BIO: The Beat Boutique As experienced selectors of mu…"
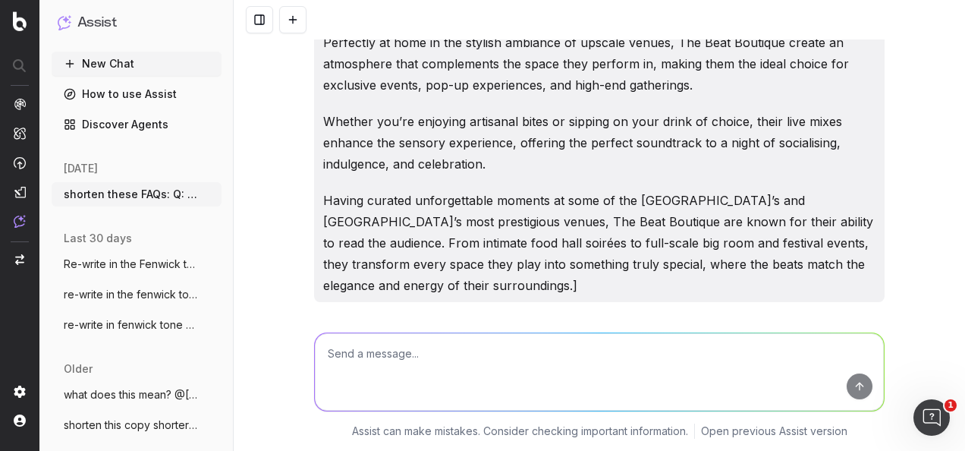
scroll to position [8875, 0]
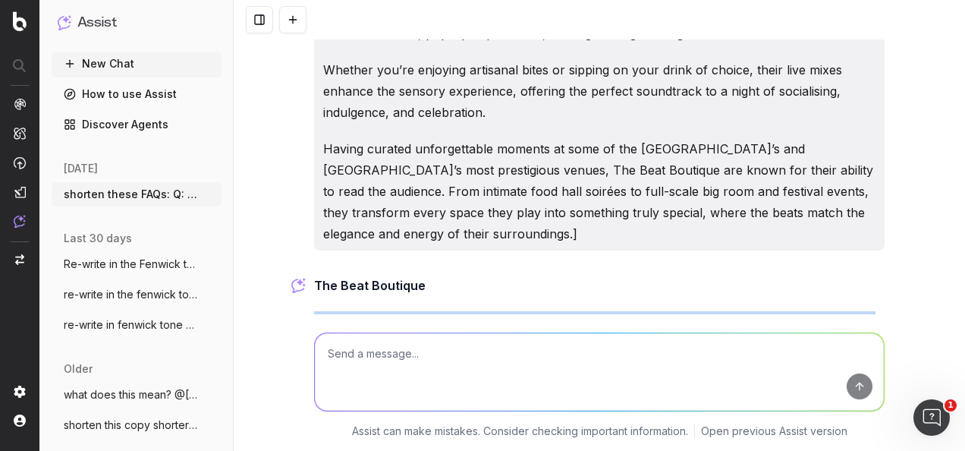
drag, startPoint x: 610, startPoint y: 231, endPoint x: 309, endPoint y: 175, distance: 306.5
click at [314, 311] on p "Masters of blending timeless R&B, Soul, Funk, and Disco with modern Neo-Soul an…" at bounding box center [599, 353] width 571 height 85
click at [471, 362] on textarea at bounding box center [599, 371] width 569 height 77
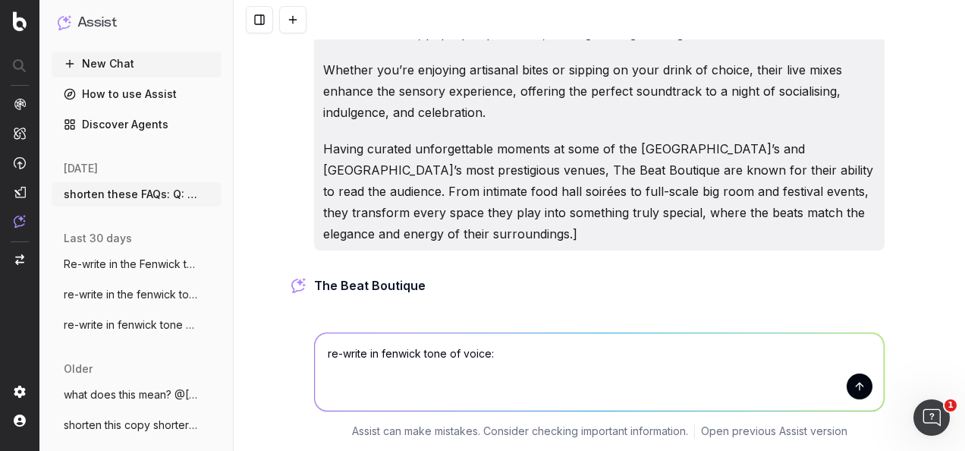
paste textarea "Participating restaurants are Porterhouse, Saltwater and Blacks Corner with the…"
type textarea "re-write in fenwick tone of voice: Participating restaurants are Porterhouse, S…"
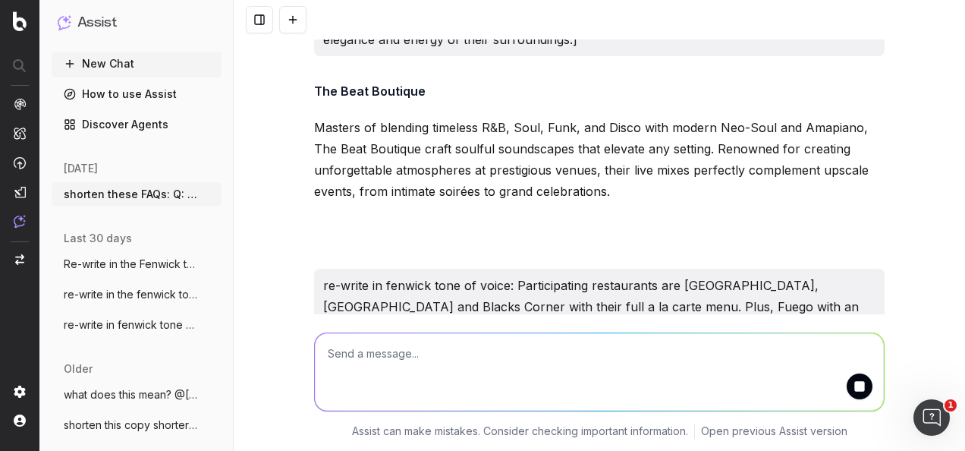
scroll to position [9121, 0]
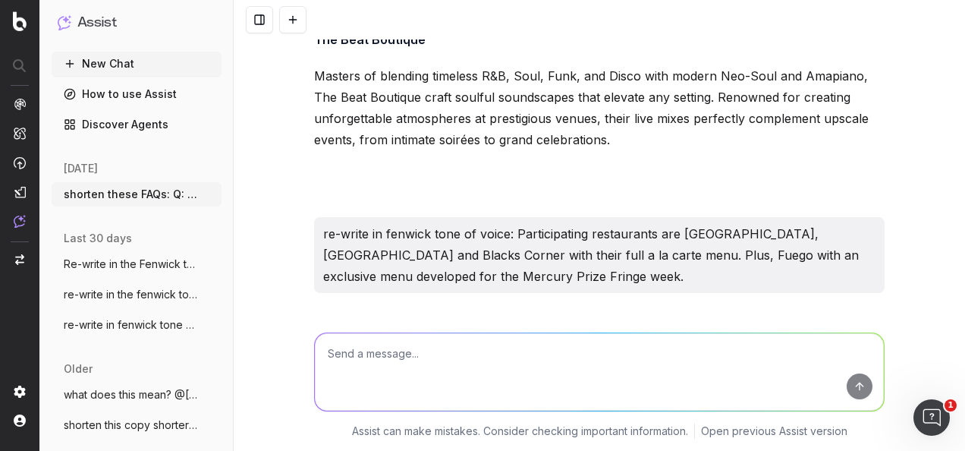
drag, startPoint x: 664, startPoint y: 234, endPoint x: 291, endPoint y: 208, distance: 373.5
click at [291, 208] on div "shorten these FAQs: Q: How long is the event? A: 1 hour Q: Which stores are hos…" at bounding box center [600, 225] width 732 height 451
click at [515, 391] on textarea at bounding box center [599, 371] width 569 height 77
paste textarea "Include details on the Fuego by Fenwick menu to ensure bookings, key points to …"
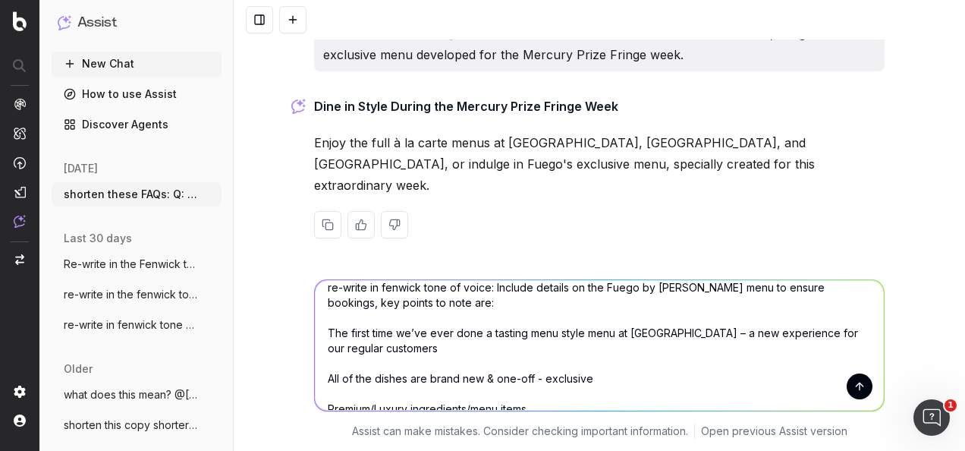
scroll to position [0, 0]
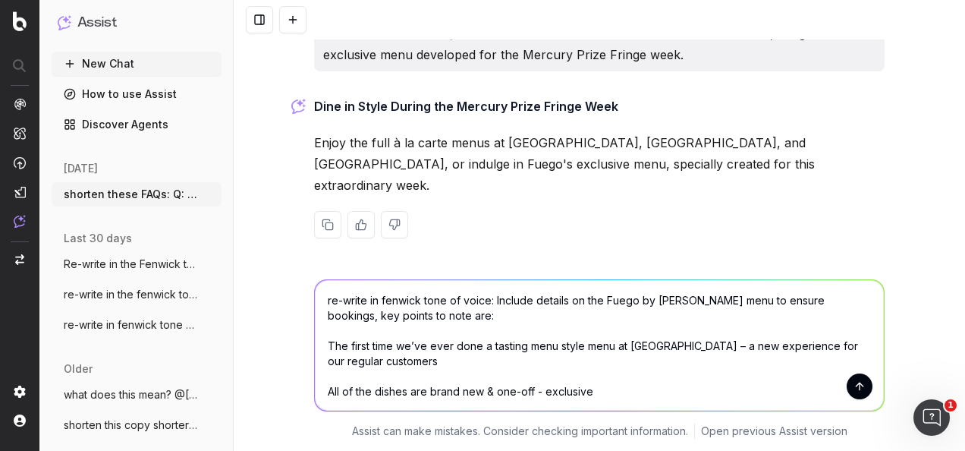
type textarea "re-write in fenwick tone of voice: Include details on the Fuego by Fenwick menu…"
click at [850, 373] on button "submit" at bounding box center [860, 386] width 26 height 26
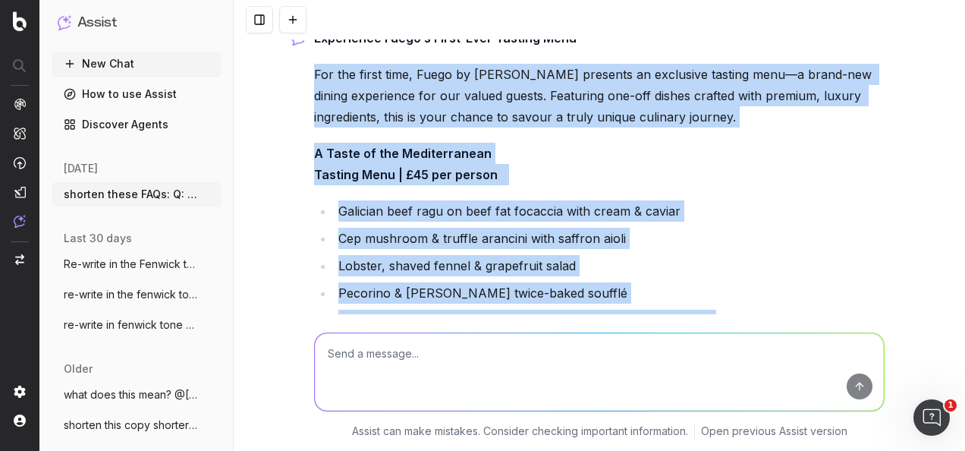
scroll to position [10373, 0]
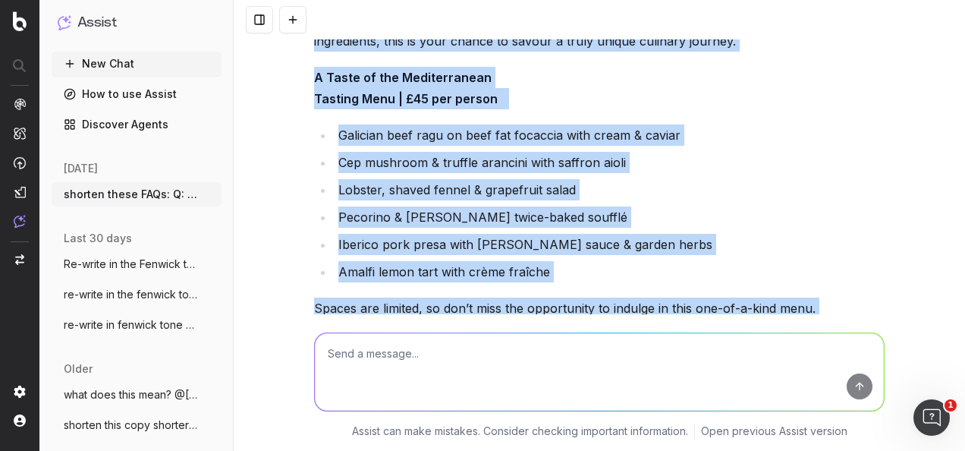
drag, startPoint x: 307, startPoint y: 129, endPoint x: 564, endPoint y: 263, distance: 289.2
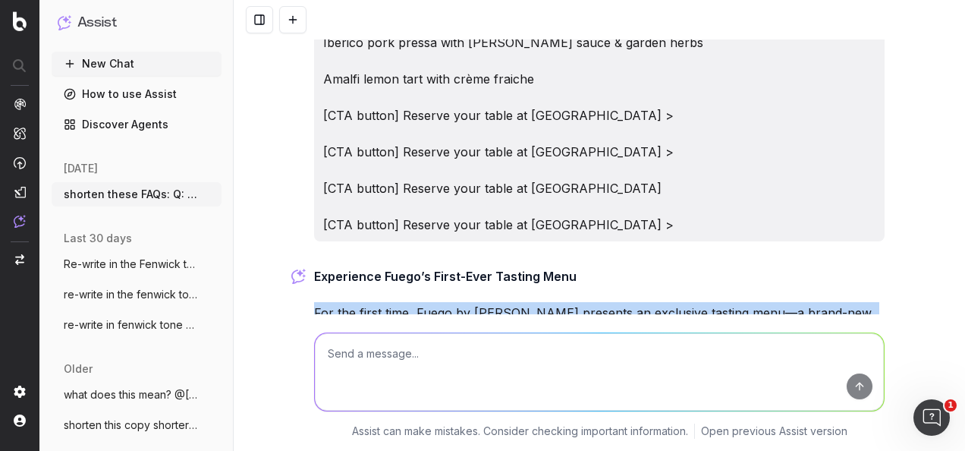
scroll to position [10145, 0]
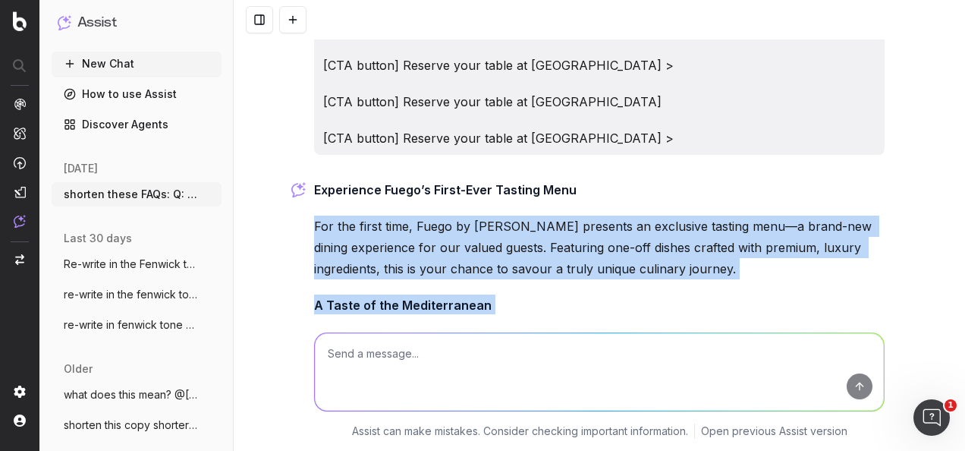
click at [439, 319] on strong "Tasting Menu | £45 per person" at bounding box center [406, 326] width 184 height 15
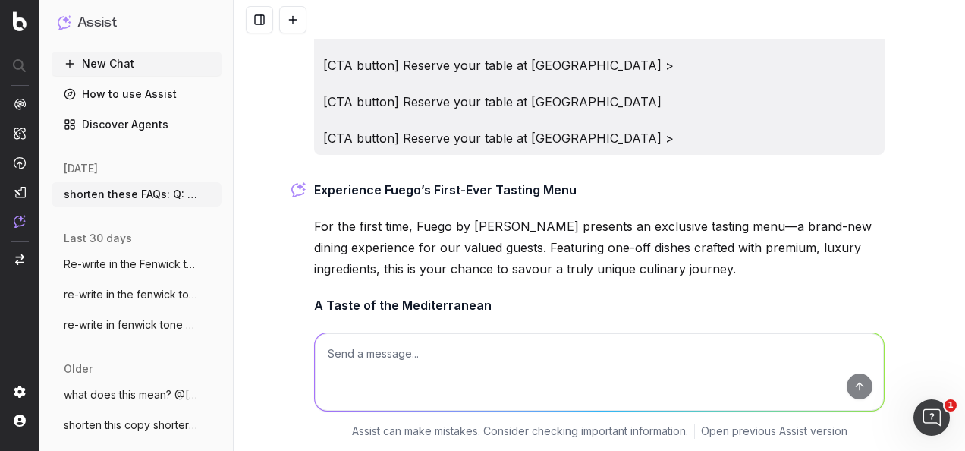
click at [495, 364] on textarea at bounding box center [599, 371] width 569 height 77
paste textarea "﻿New copy added in green @Rebecca Underwood﻿ ﻿I'm ﻿not sure which links need to…"
type textarea "shorten: ﻿New copy added in green @Rebecca Underwood﻿ ﻿I'm ﻿not sure which link…"
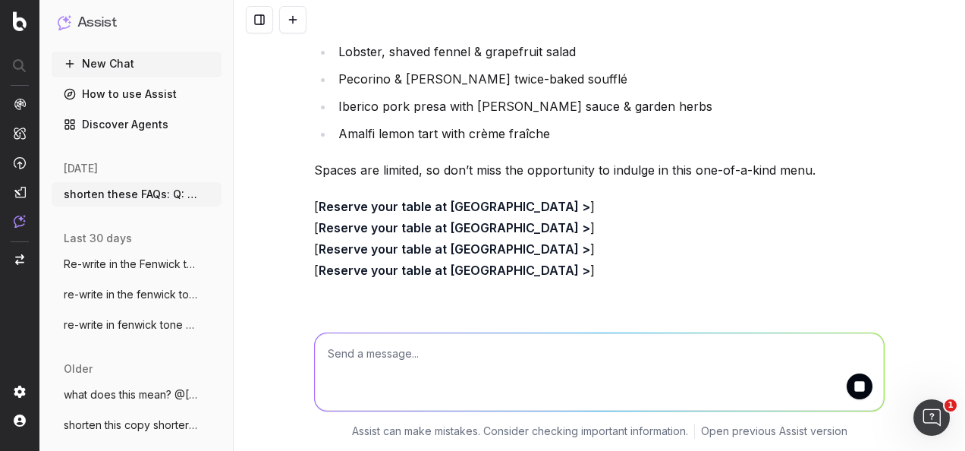
scroll to position [10563, 0]
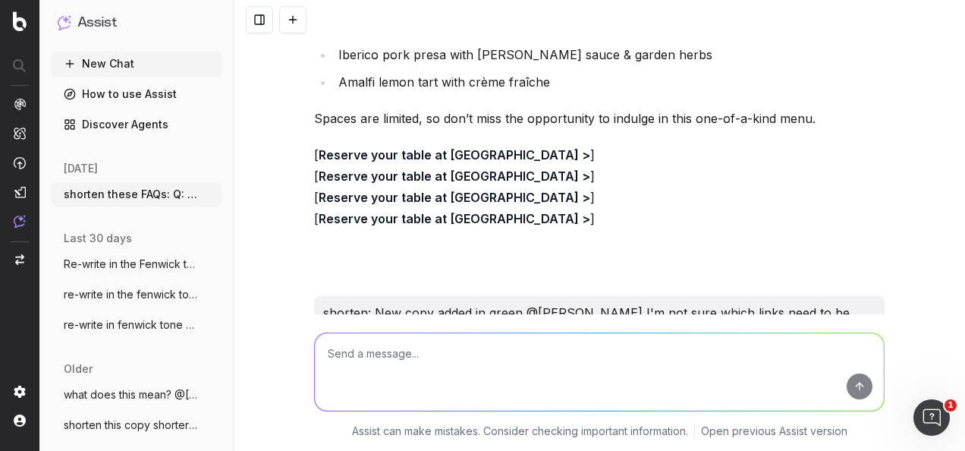
drag, startPoint x: 490, startPoint y: 231, endPoint x: 310, endPoint y: 212, distance: 181.6
click at [314, 375] on p "New copy added in green @Rebecca Underwood. Let me know which links are needed,…" at bounding box center [599, 396] width 571 height 42
click at [563, 367] on textarea at bounding box center [599, 371] width 569 height 77
type textarea "sond more polite"
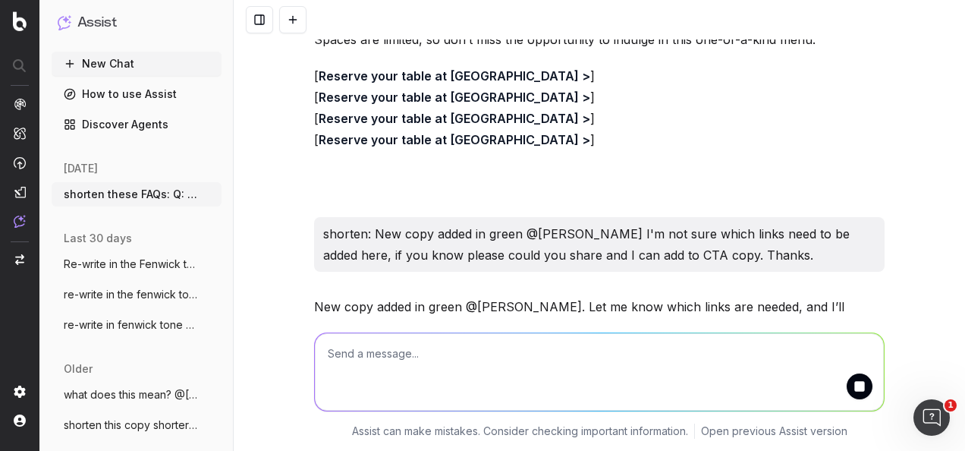
scroll to position [10730, 0]
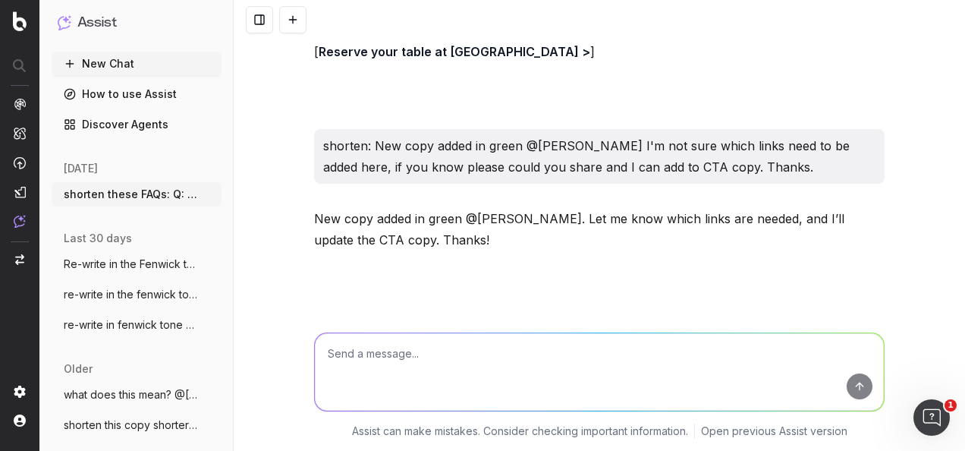
drag, startPoint x: 597, startPoint y: 240, endPoint x: 297, endPoint y: 221, distance: 299.6
click at [574, 381] on textarea at bounding box center [599, 371] width 569 height 77
paste textarea "New copy added in green @Rebecca Underwood. I'm not sure which links are needed…"
type textarea "sound clear: New copy added in green @Rebecca Underwood. I'm not sure which lin…"
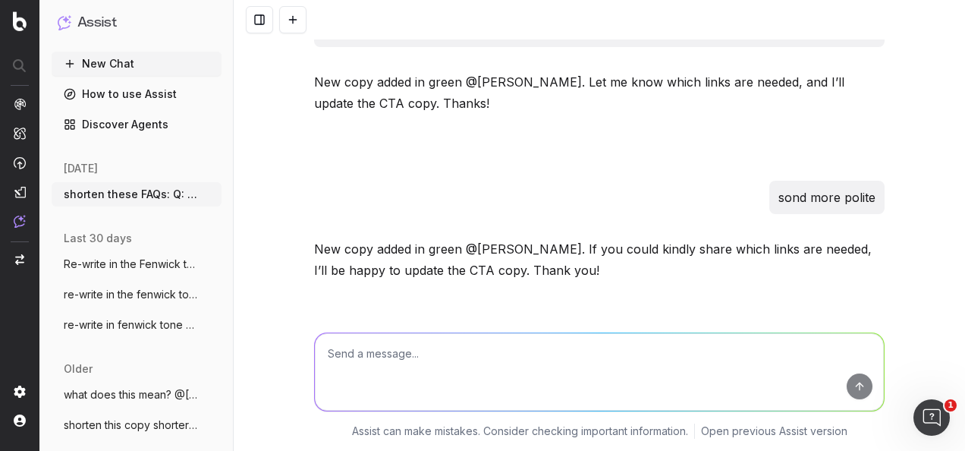
scroll to position [10918, 0]
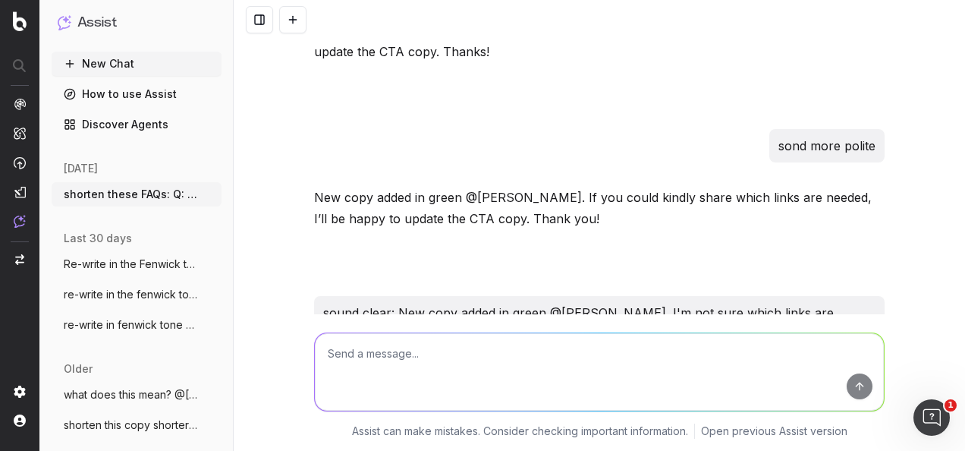
drag, startPoint x: 581, startPoint y: 238, endPoint x: 308, endPoint y: 209, distance: 274.7
click at [314, 375] on p "New copy added in green @Rebecca Underwood. I’m unsure which links are needed—p…" at bounding box center [599, 396] width 571 height 42
click at [398, 372] on textarea at bounding box center [599, 371] width 569 height 77
paste textarea "Access to the event requires a table reservation at either Porterhouse, Saltwat…"
type textarea "re-write in the fenwick tone of voice: Access to the event requires a table res…"
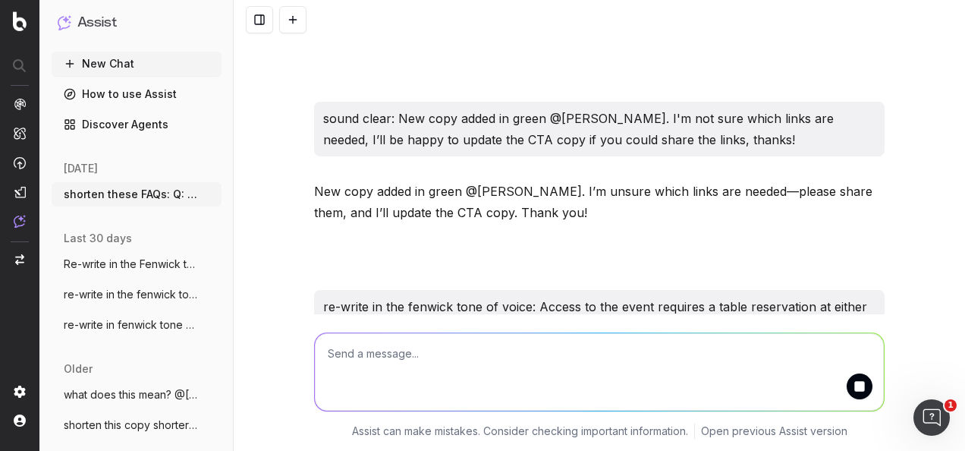
scroll to position [11164, 0]
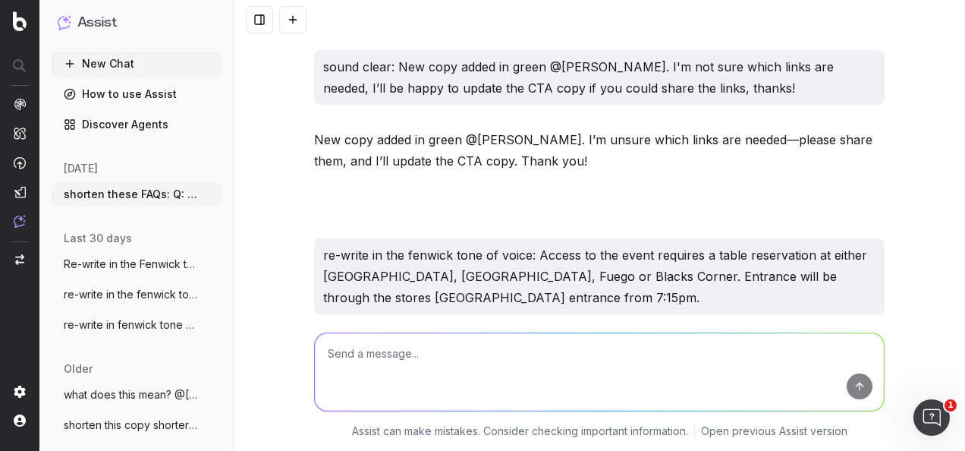
drag, startPoint x: 709, startPoint y: 238, endPoint x: 294, endPoint y: 205, distance: 415.7
click at [294, 205] on div "shorten these FAQs: Q: How long is the event? A: 1 hour Q: Which stores are hos…" at bounding box center [600, 225] width 732 height 451
click at [404, 358] on textarea at bounding box center [599, 371] width 569 height 77
paste textarea "Hey Becky, I think I've made all the necessary copy amends - they've been added…"
type textarea "sound clear: Hey Becky, I think I've made all the necessary copy amends - they'…"
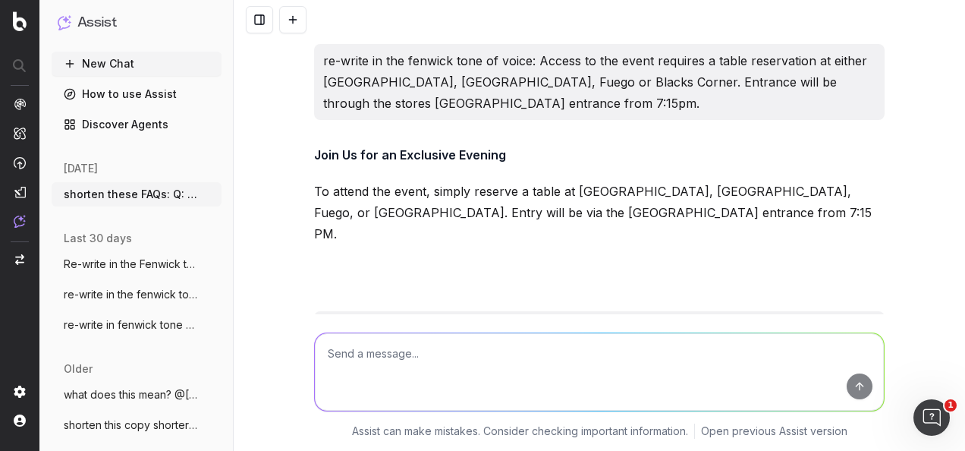
scroll to position [11446, 0]
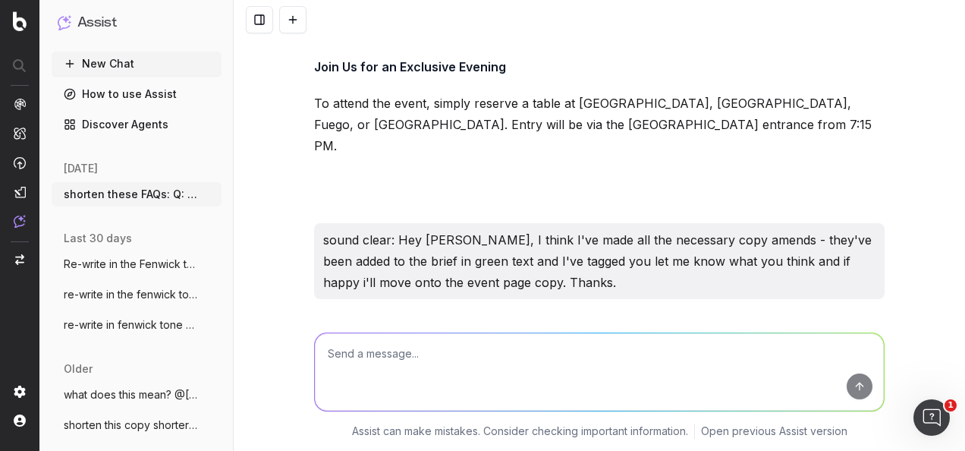
drag, startPoint x: 583, startPoint y: 203, endPoint x: 307, endPoint y: 178, distance: 277.4
click at [307, 178] on div "shorten these FAQs: Q: How long is the event? A: 1 hour Q: Which stores are hos…" at bounding box center [600, 225] width 732 height 451
click at [473, 374] on textarea at bounding box center [599, 371] width 569 height 77
paste textarea "Hello, copy updates & changes have been actioned and added in green text on the…"
type textarea "sound clear: Hello, copy updates & changes have been actioned and added in gree…"
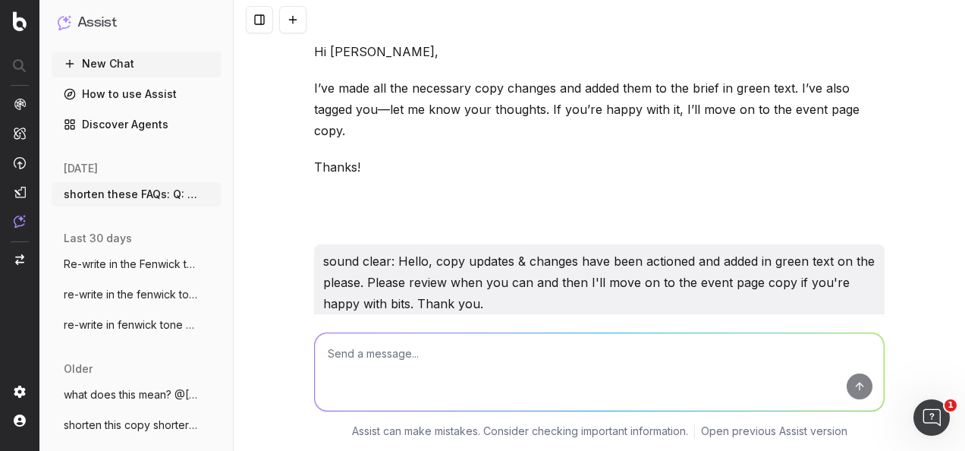
scroll to position [11728, 0]
drag, startPoint x: 313, startPoint y: 137, endPoint x: 899, endPoint y: 193, distance: 589.3
click at [899, 193] on div "shorten these FAQs: Q: How long is the event? A: 1 hour Q: Which stores are hos…" at bounding box center [600, 225] width 732 height 451
click at [474, 346] on textarea at bounding box center [599, 371] width 569 height 77
paste textarea "Hey, i've tagged you in the brief document with the copy updates and changes ha…"
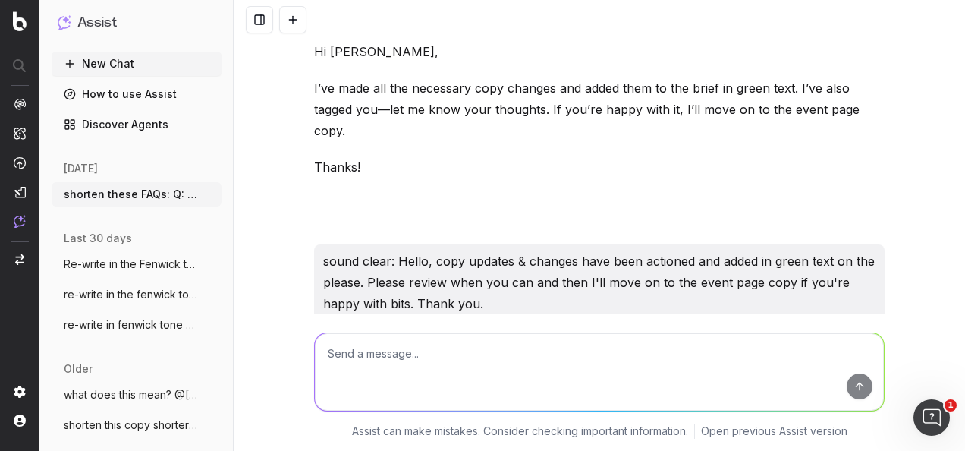
type textarea "Hey, i've tagged you in the brief document with the copy updates and changes ha…"
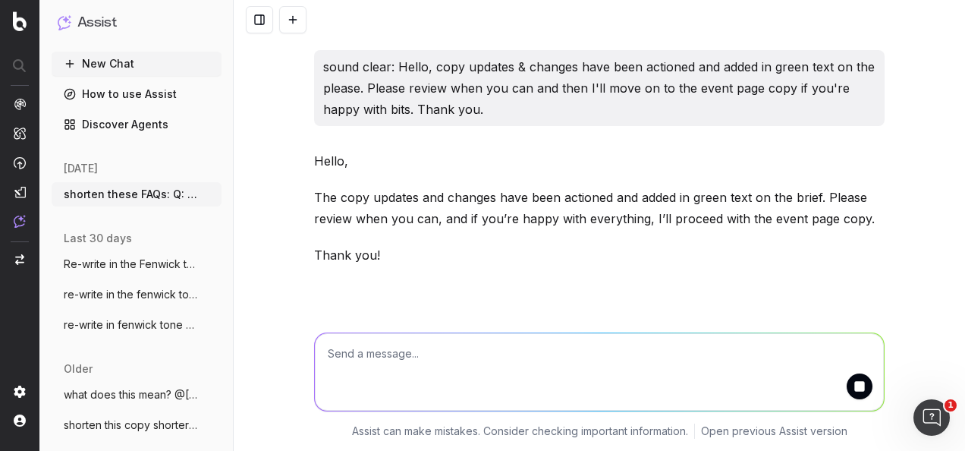
scroll to position [12032, 0]
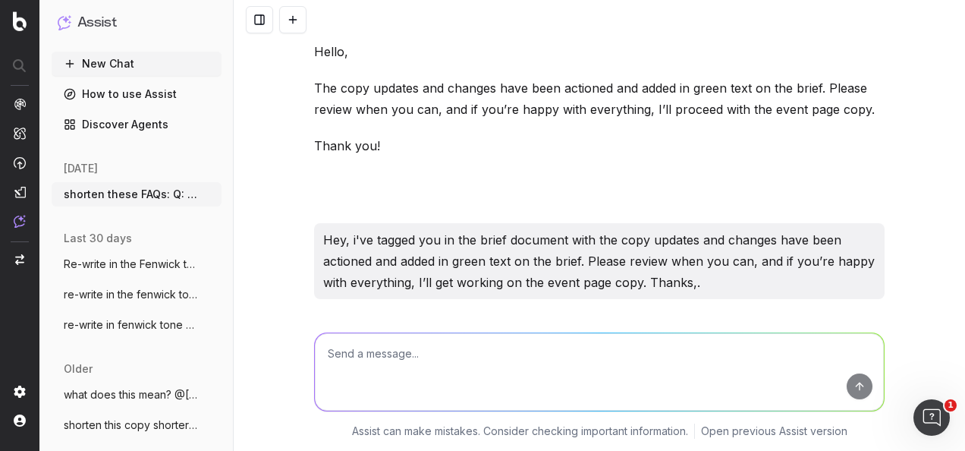
drag, startPoint x: 495, startPoint y: 203, endPoint x: 312, endPoint y: 124, distance: 199.2
click at [314, 323] on div "Hey, I’ve tagged you in the brief document where the copy updates and changes h…" at bounding box center [599, 424] width 571 height 203
click at [448, 348] on textarea at bounding box center [599, 371] width 569 height 77
paste textarea "Hey, I’ve tagged you in the brief document where the copy updates and changes h…"
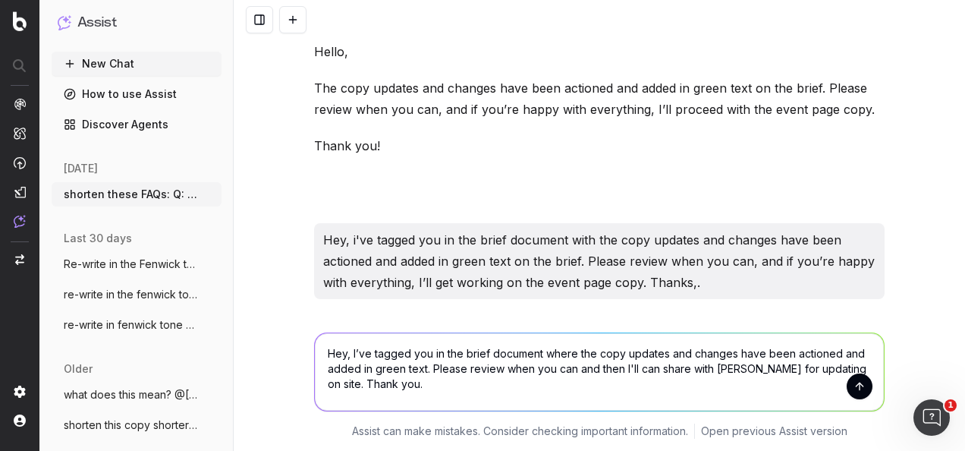
type textarea "Hey, I’ve tagged you in the brief document where the copy updates and changes h…"
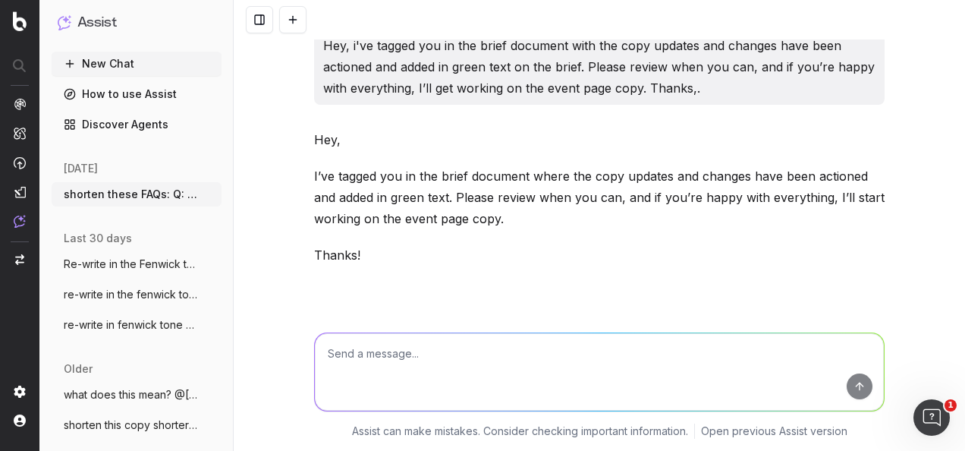
scroll to position [12336, 0]
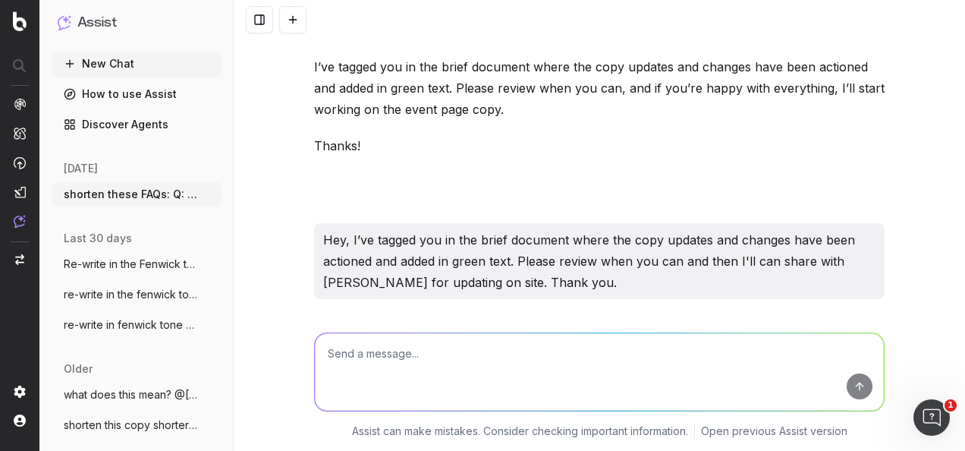
drag, startPoint x: 451, startPoint y: 200, endPoint x: 296, endPoint y: 162, distance: 159.4
click at [296, 162] on div "shorten these FAQs: Q: How long is the event? A: 1 hour Q: Which stores are hos…" at bounding box center [600, 225] width 732 height 451
click at [536, 360] on p "I’ve tagged you in the brief document where the copy updates and changes have b…" at bounding box center [599, 392] width 571 height 64
drag, startPoint x: 464, startPoint y: 200, endPoint x: 299, endPoint y: 165, distance: 169.1
click at [299, 165] on div "shorten these FAQs: Q: How long is the event? A: 1 hour Q: Which stores are hos…" at bounding box center [600, 225] width 732 height 451
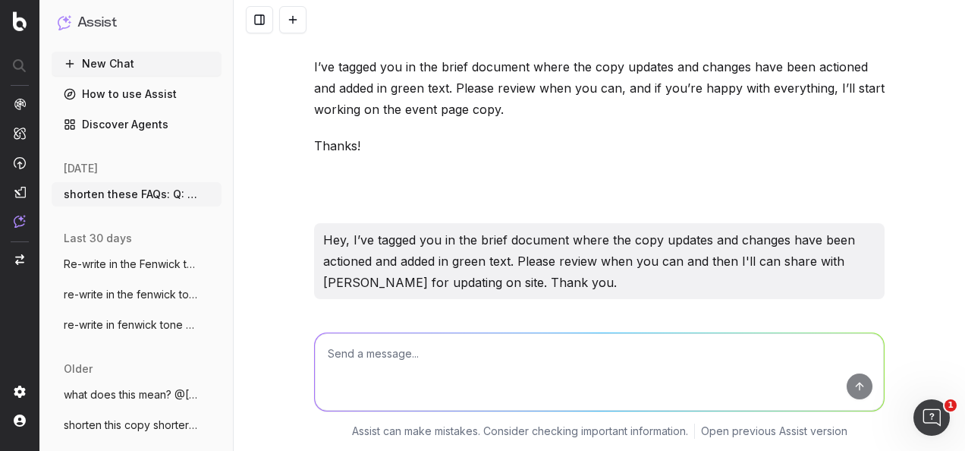
click at [443, 366] on textarea at bounding box center [599, 371] width 569 height 77
paste textarea "Welcome warmer layers into your seasonal wardrobe and shop men's coats and jack…"
type textarea "re-write in the fenwick tone of voice: Welcome warmer layers into your seasonal…"
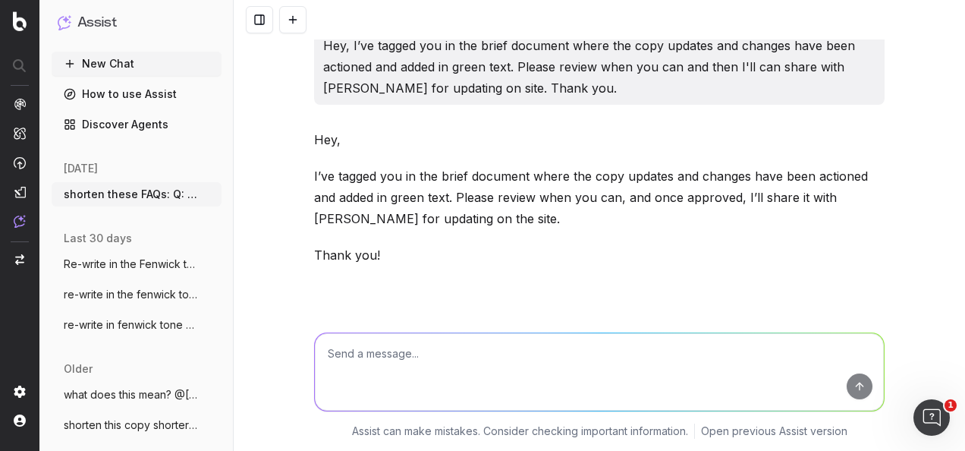
scroll to position [12603, 0]
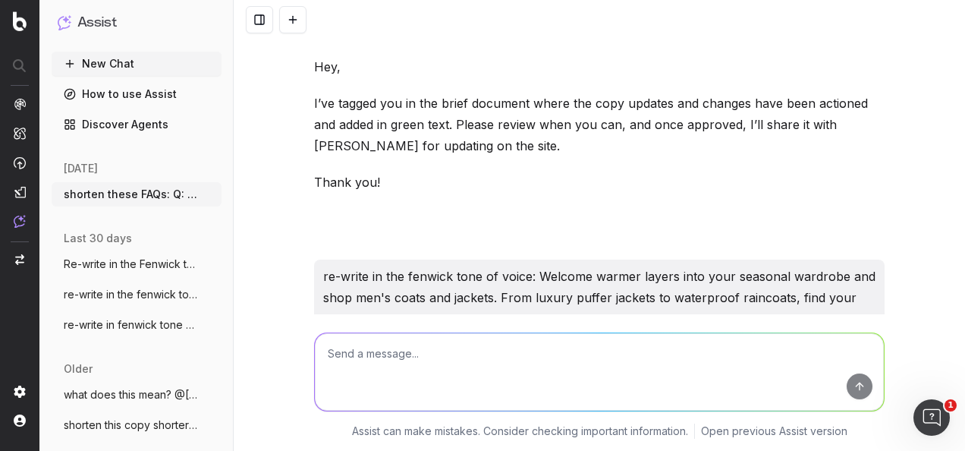
drag, startPoint x: 393, startPoint y: 225, endPoint x: 296, endPoint y: 178, distance: 107.6
click at [296, 178] on div "shorten these FAQs: Q: How long is the event? A: 1 hour Q: Which stores are hos…" at bounding box center [600, 225] width 732 height 451
click at [427, 363] on textarea at bounding box center [599, 371] width 569 height 77
paste textarea "Copy option 1: Refresh your wardrobe with warmer layers from our collection of …"
type textarea "write a second copy version: Copy option 1: Refresh your wardrobe with warmer l…"
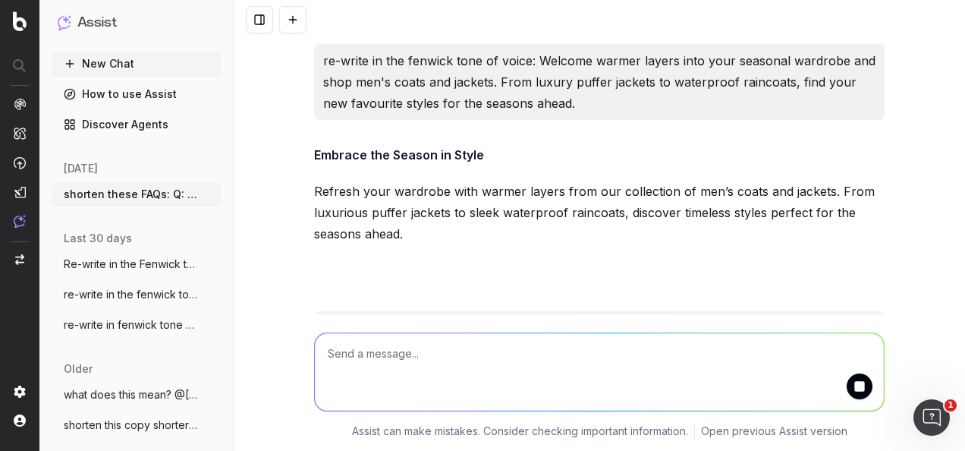
scroll to position [12891, 0]
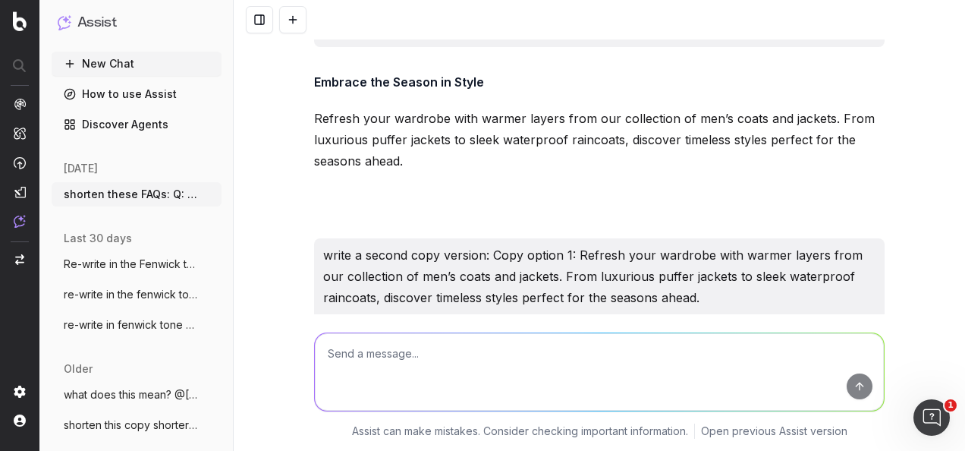
drag, startPoint x: 461, startPoint y: 231, endPoint x: 304, endPoint y: 191, distance: 162.2
click at [501, 361] on textarea at bounding box center [599, 371] width 569 height 77
paste textarea "Copy option 1: Men's Coats & Jackets: Styles to Buy Now Copy option 2: Copy opt…"
type textarea "re-write in the fenwick tone of voice: Copy option 1: Men's Coats & Jackets: St…"
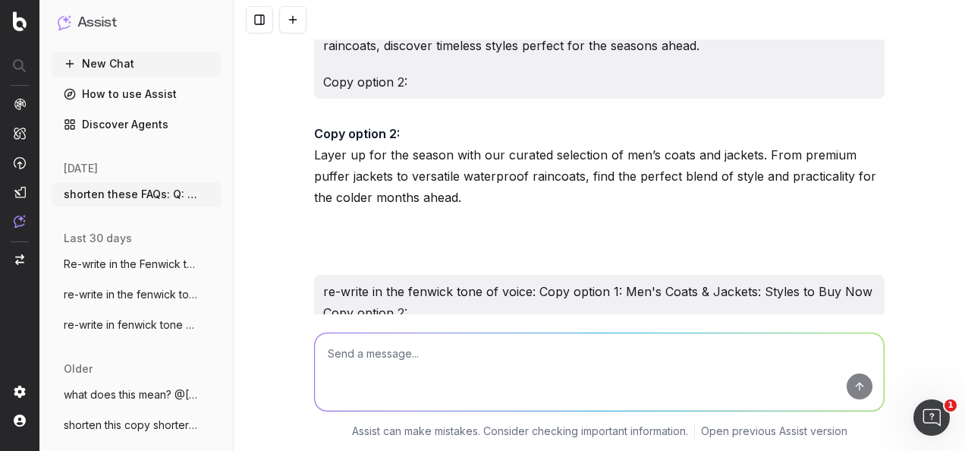
scroll to position [13195, 0]
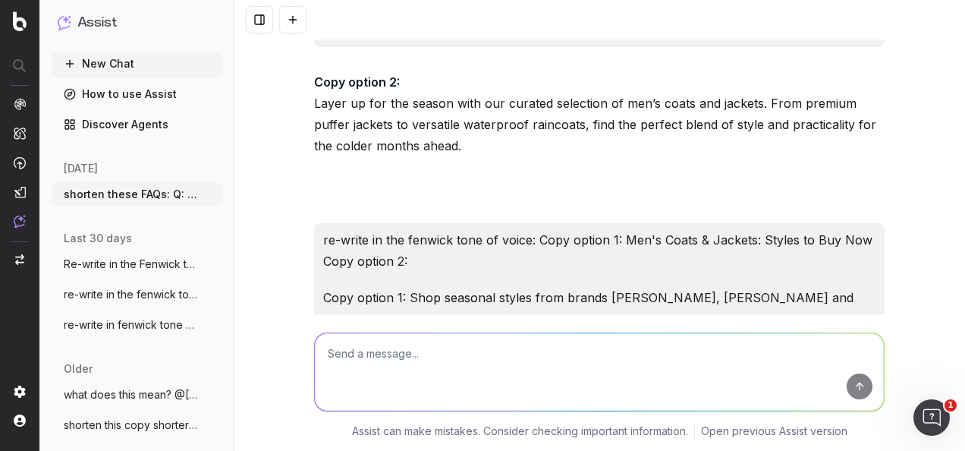
drag, startPoint x: 590, startPoint y: 154, endPoint x: 395, endPoint y: 156, distance: 195.1
click at [395, 381] on p "Copy option 1: Men’s Coats & Jackets: Must-Have Styles for the Season Copy opti…" at bounding box center [599, 402] width 571 height 42
drag, startPoint x: 776, startPoint y: 215, endPoint x: 395, endPoint y: 218, distance: 381.0
click at [569, 387] on textarea at bounding box center [599, 371] width 569 height 77
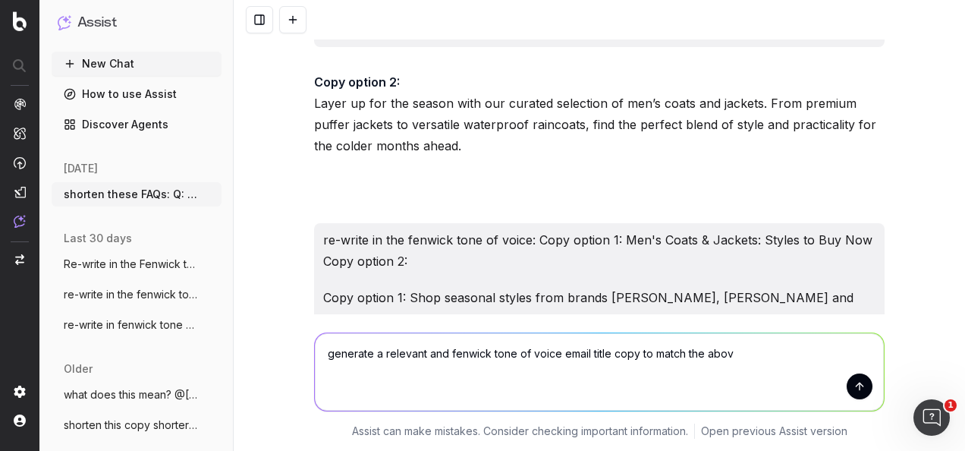
type textarea "generate a relevant and fenwick tone of voice email title copy to match the abo…"
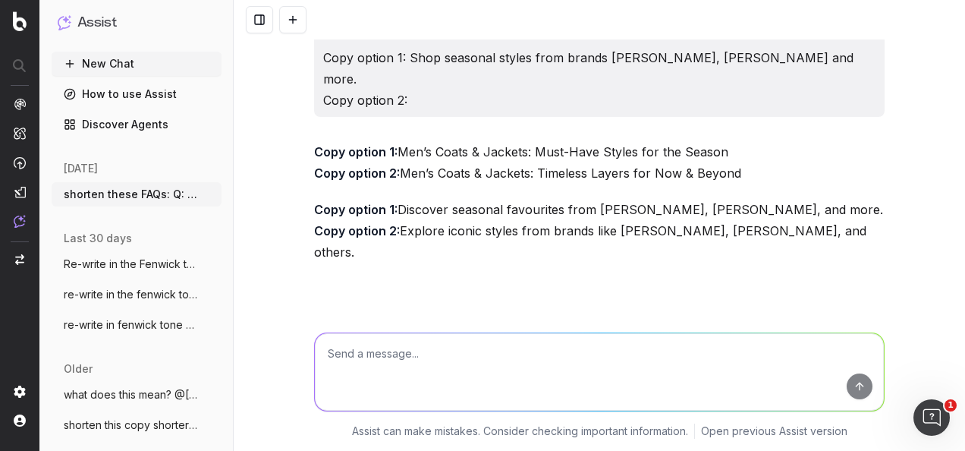
scroll to position [13522, 0]
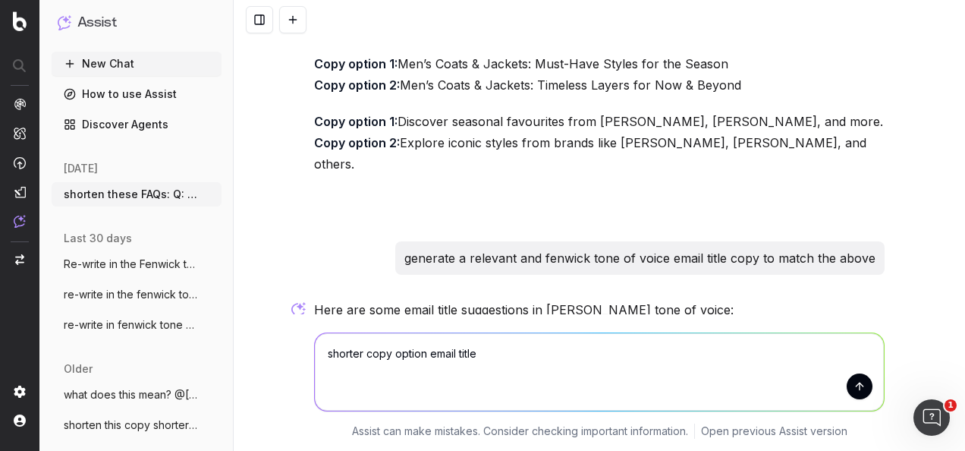
type textarea "shorter copy option email titles"
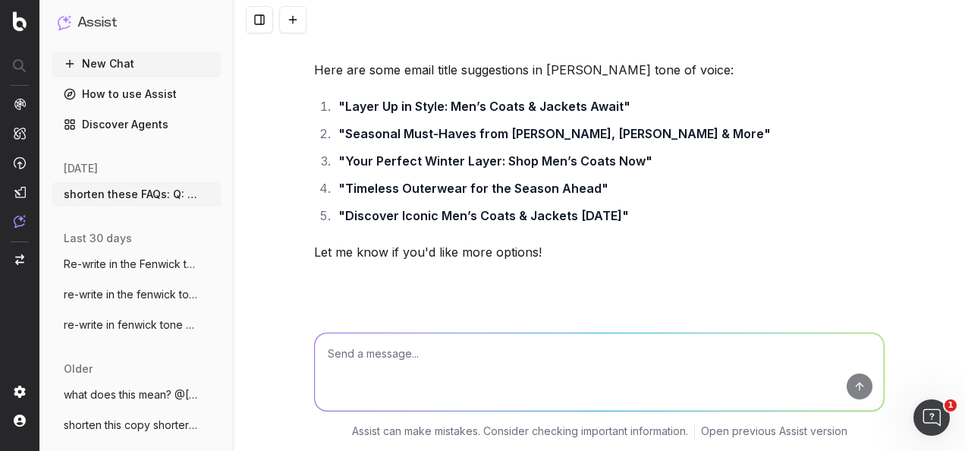
scroll to position [13814, 0]
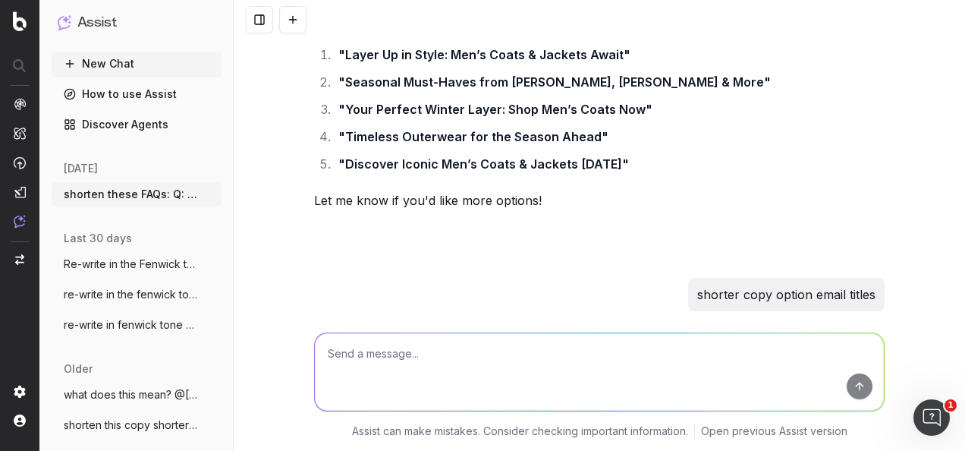
drag, startPoint x: 439, startPoint y: 124, endPoint x: 339, endPoint y: 122, distance: 99.4
click at [339, 375] on strong ""Layer Up in Style"" at bounding box center [394, 382] width 113 height 15
drag, startPoint x: 464, startPoint y: 208, endPoint x: 354, endPoint y: 206, distance: 110.8
drag, startPoint x: 354, startPoint y: 206, endPoint x: 489, endPoint y: 157, distance: 143.8
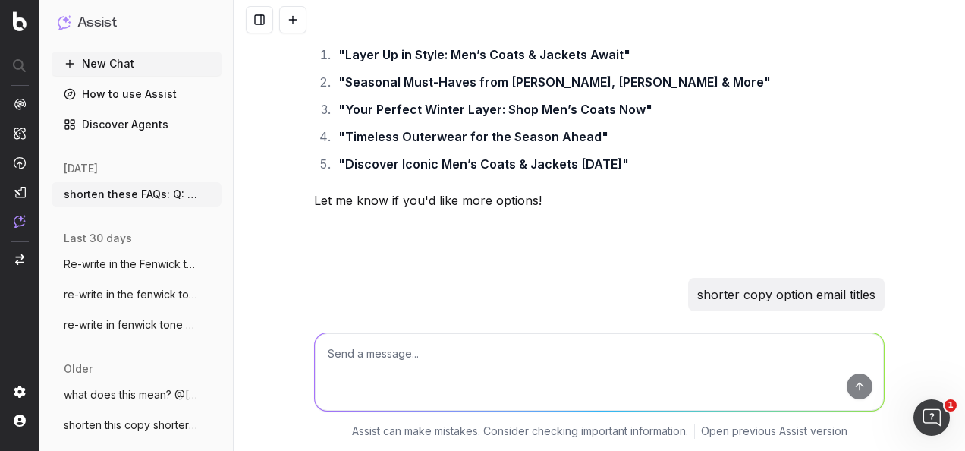
click at [493, 399] on li ""Men’s Coats to Shop Now"" at bounding box center [609, 409] width 551 height 21
drag, startPoint x: 488, startPoint y: 156, endPoint x: 340, endPoint y: 153, distance: 148.0
click at [340, 402] on strong ""Men’s Coats to Shop Now"" at bounding box center [421, 409] width 166 height 15
drag, startPoint x: 486, startPoint y: 154, endPoint x: 343, endPoint y: 153, distance: 143.4
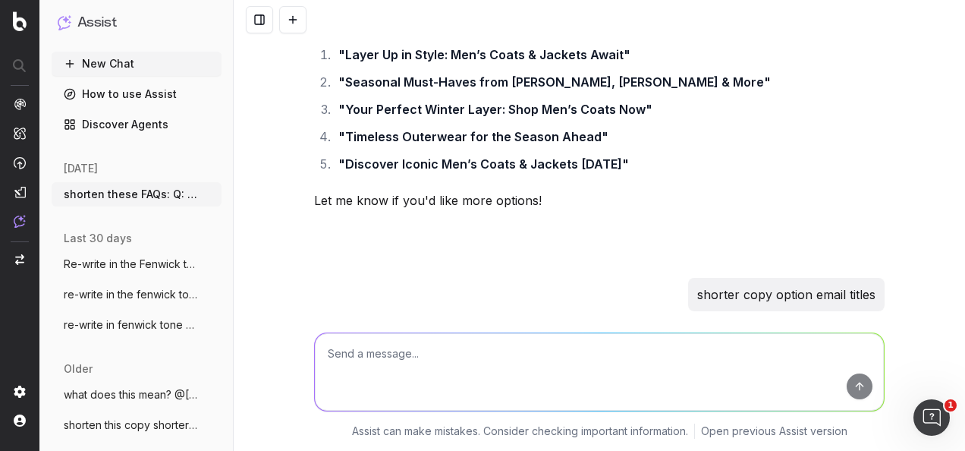
click at [343, 402] on strong ""Men’s Coats to Shop Now"" at bounding box center [421, 409] width 166 height 15
click at [504, 363] on textarea at bounding box center [599, 371] width 569 height 77
paste textarea "Subject Line Copy option 1: Men’s Coats & Jackets: Must-Have Styles for the Sea…"
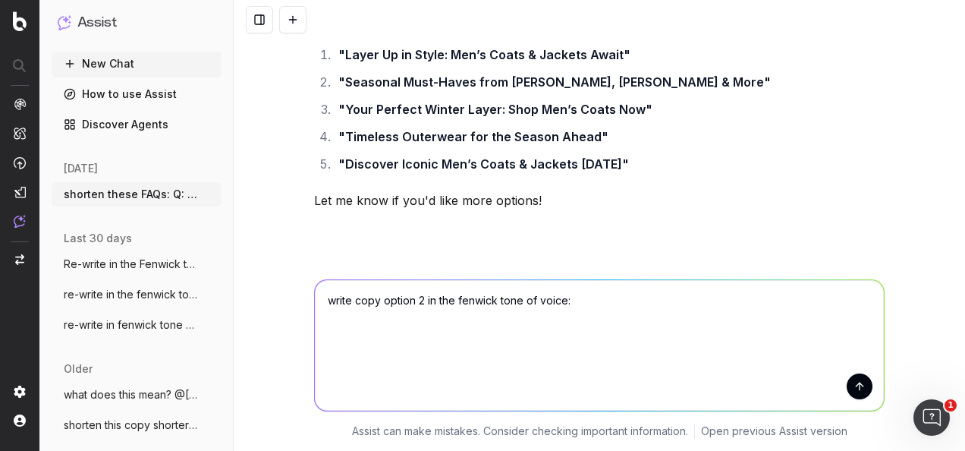
type textarea "write copy option 2 in the fenwick tone of voice: Subject Line Copy option 1: M…"
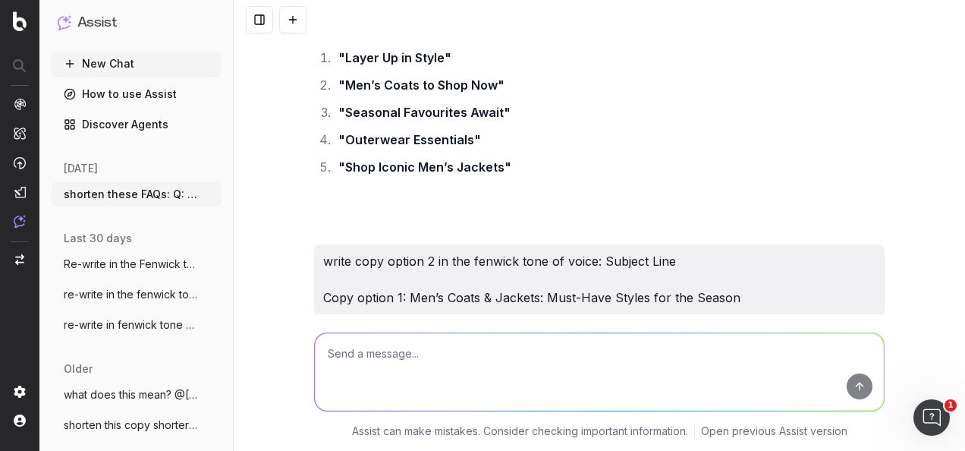
scroll to position [14190, 0]
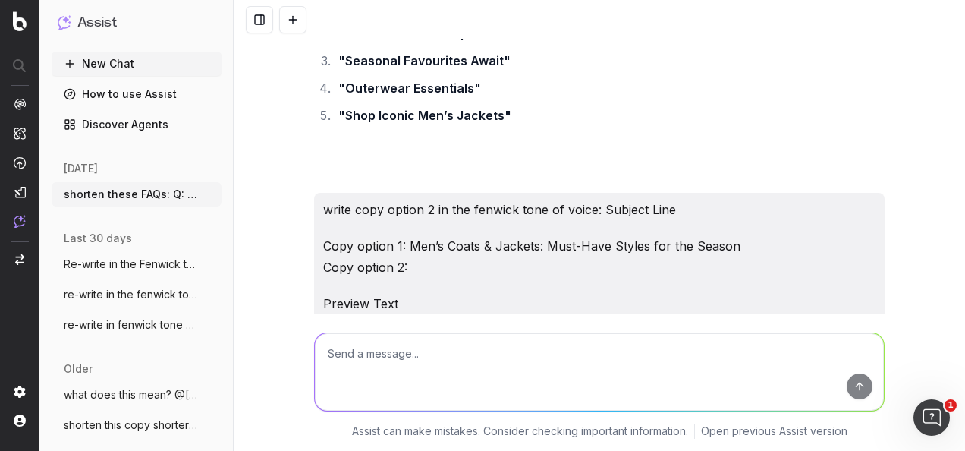
drag, startPoint x: 645, startPoint y: 175, endPoint x: 395, endPoint y: 178, distance: 249.7
click at [395, 423] on p "Subject Line Copy option 2: Men’s Coats & Jackets: Timeless Layers for Now & Be…" at bounding box center [599, 444] width 571 height 42
drag, startPoint x: 393, startPoint y: 238, endPoint x: 870, endPoint y: 238, distance: 476.6
